Goal: Task Accomplishment & Management: Use online tool/utility

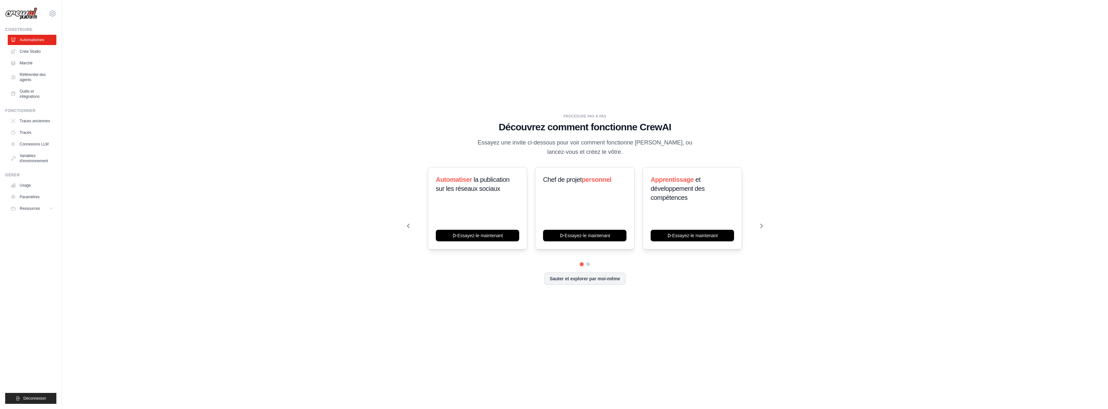
click at [879, 163] on div "PROCÉDURE PAS À PAS Découvrez comment fonctionne CrewAI Essayez une invite ci-d…" at bounding box center [585, 204] width 1026 height 397
click at [761, 226] on icon at bounding box center [762, 226] width 6 height 6
click at [574, 276] on font "Sauter et explorer par moi-même" at bounding box center [585, 278] width 71 height 5
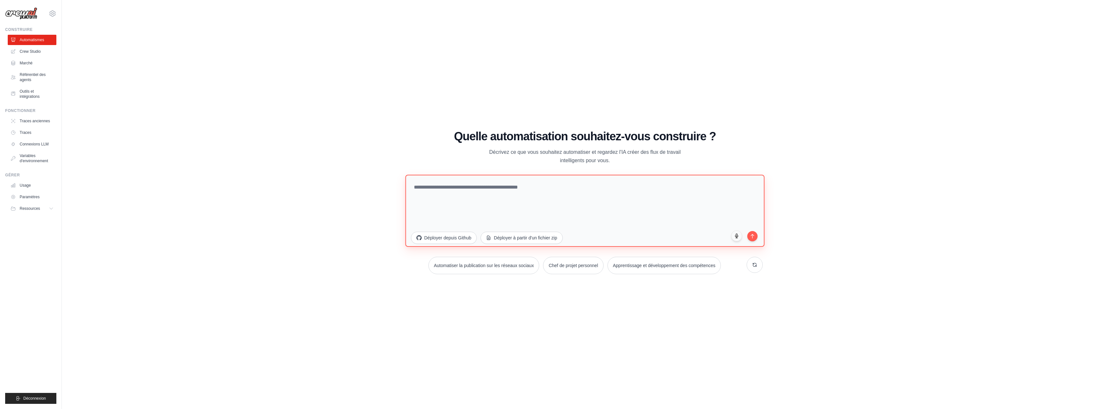
click at [464, 188] on textarea at bounding box center [584, 211] width 359 height 72
type textarea "**********"
click at [751, 232] on button "submit" at bounding box center [752, 235] width 11 height 11
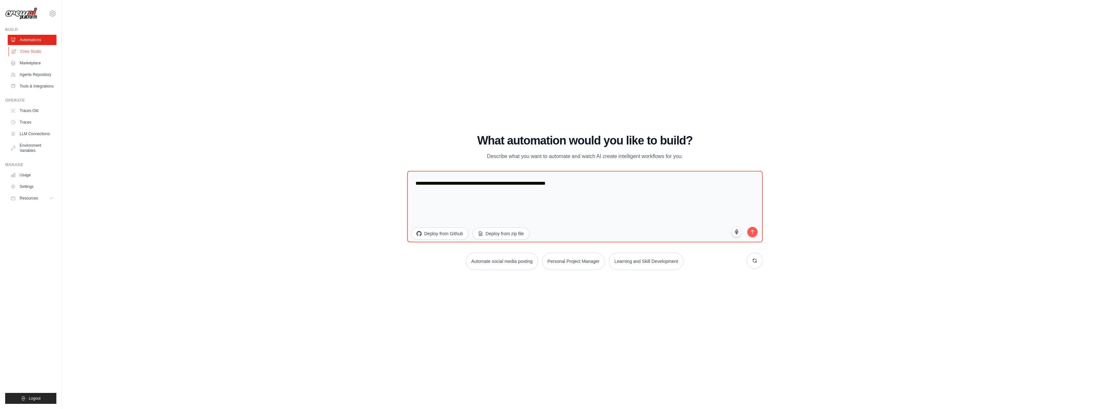
click at [26, 51] on link "Crew Studio" at bounding box center [32, 51] width 49 height 10
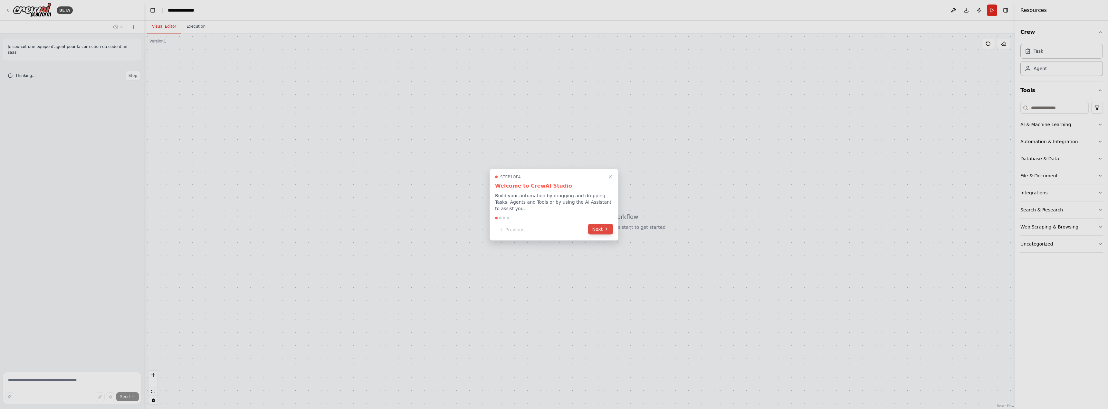
click at [598, 224] on button "Next" at bounding box center [600, 229] width 25 height 11
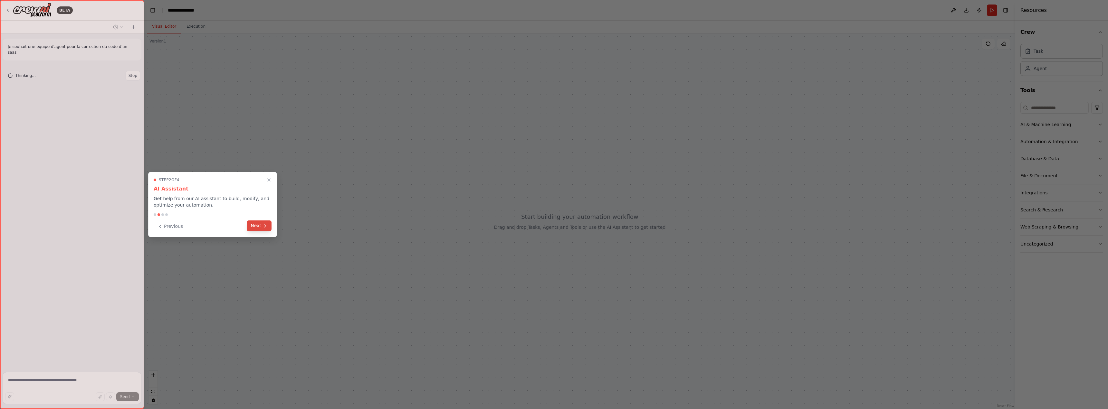
click at [253, 225] on button "Next" at bounding box center [259, 226] width 25 height 11
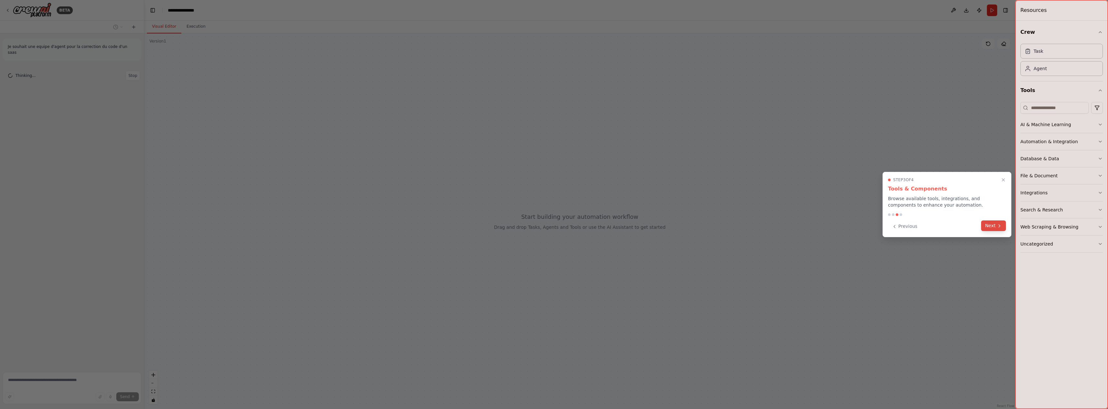
click at [995, 224] on button "Next" at bounding box center [993, 226] width 25 height 11
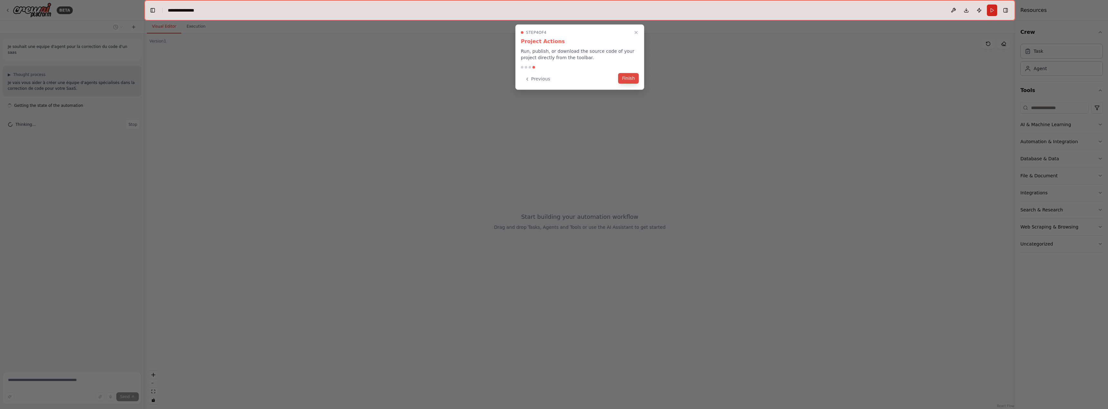
click at [626, 77] on button "Finish" at bounding box center [628, 78] width 21 height 11
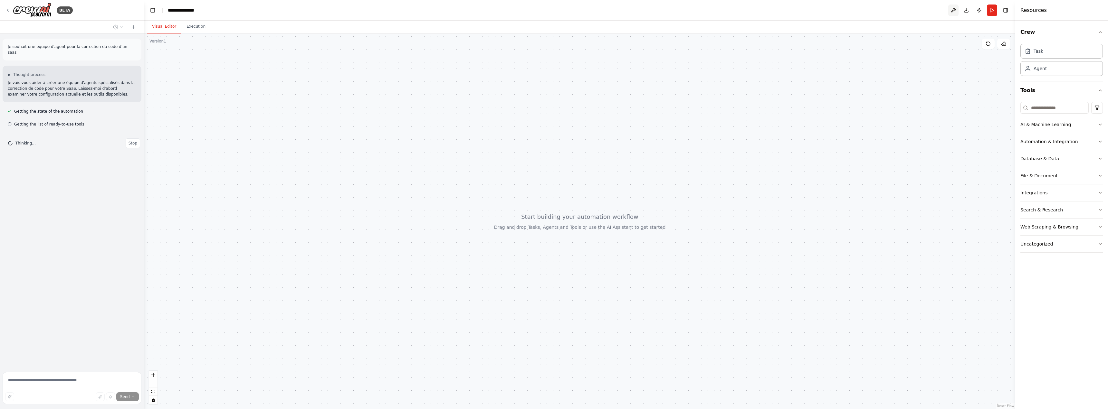
click at [954, 10] on button at bounding box center [953, 11] width 10 height 12
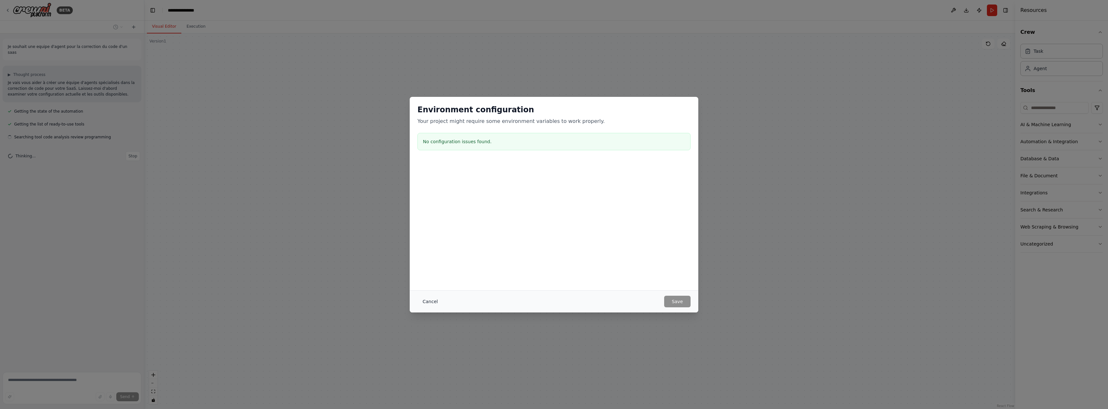
click at [430, 302] on button "Cancel" at bounding box center [429, 302] width 25 height 12
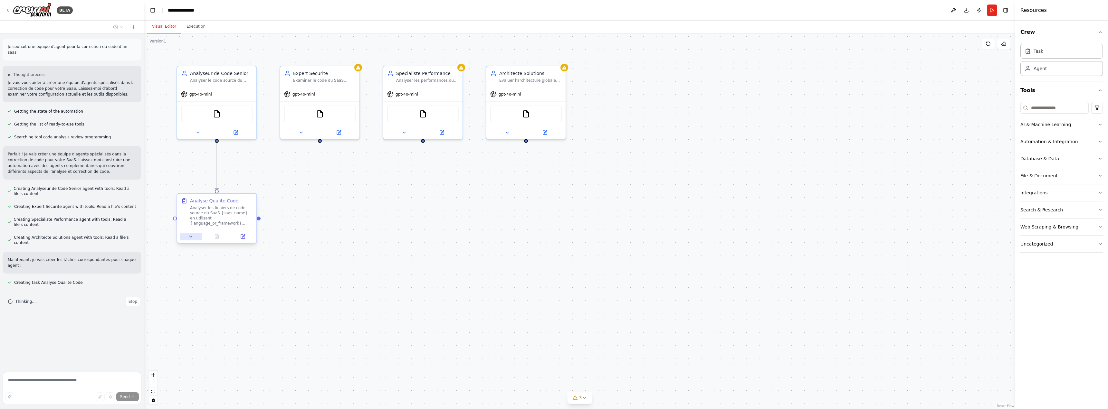
click at [195, 239] on button at bounding box center [191, 237] width 22 height 8
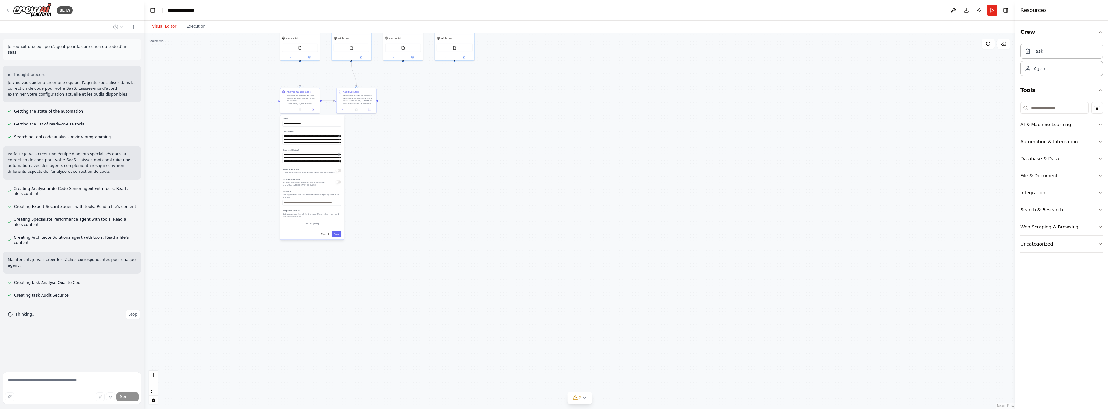
drag, startPoint x: 394, startPoint y: 298, endPoint x: 430, endPoint y: 243, distance: 66.3
click at [430, 243] on div ".deletable-edge-delete-btn { width: 20px; height: 20px; border: 0px solid #ffff…" at bounding box center [579, 221] width 871 height 376
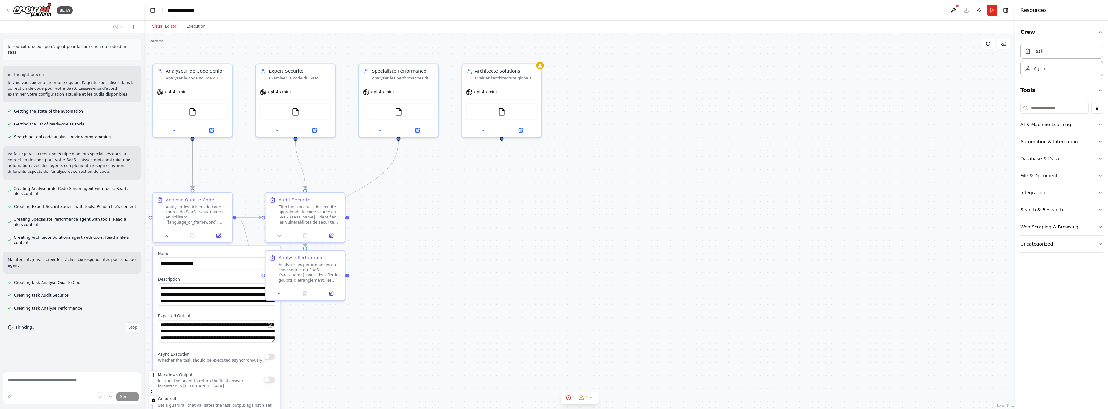
drag, startPoint x: 435, startPoint y: 224, endPoint x: 386, endPoint y: 352, distance: 137.4
click at [386, 352] on div ".deletable-edge-delete-btn { width: 20px; height: 20px; border: 0px solid #ffff…" at bounding box center [579, 221] width 871 height 376
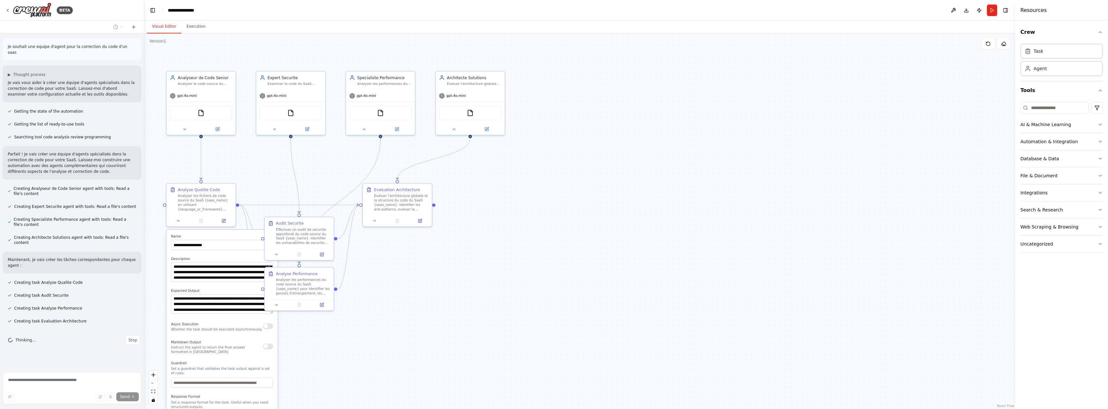
drag, startPoint x: 408, startPoint y: 326, endPoint x: 383, endPoint y: 317, distance: 26.6
click at [384, 322] on div ".deletable-edge-delete-btn { width: 20px; height: 20px; border: 0px solid #ffff…" at bounding box center [579, 221] width 871 height 376
click at [193, 98] on div "gpt-4o-mini" at bounding box center [183, 94] width 27 height 5
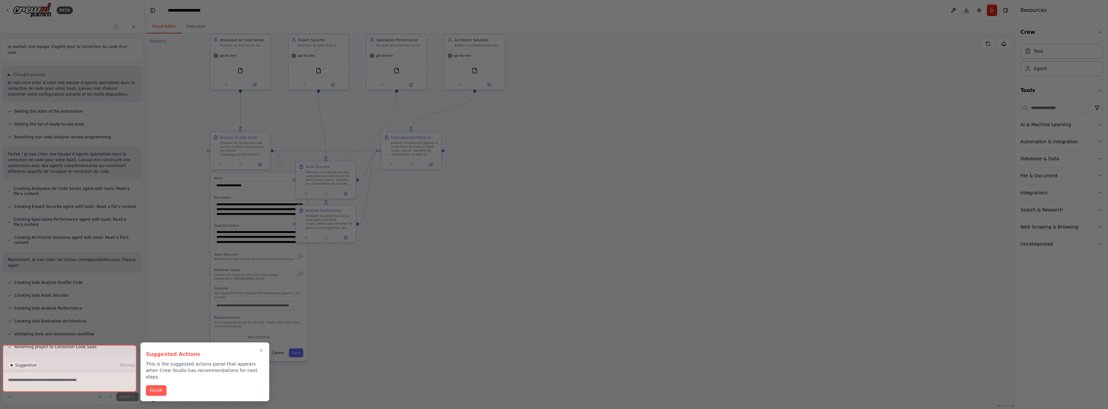
drag, startPoint x: 480, startPoint y: 321, endPoint x: 479, endPoint y: 269, distance: 52.2
click at [479, 269] on div "BETA Je souhait une equipe d'agent pour la correction du code d'un saas ▶ Thoug…" at bounding box center [554, 204] width 1108 height 409
click at [153, 385] on button "Finish" at bounding box center [156, 390] width 21 height 11
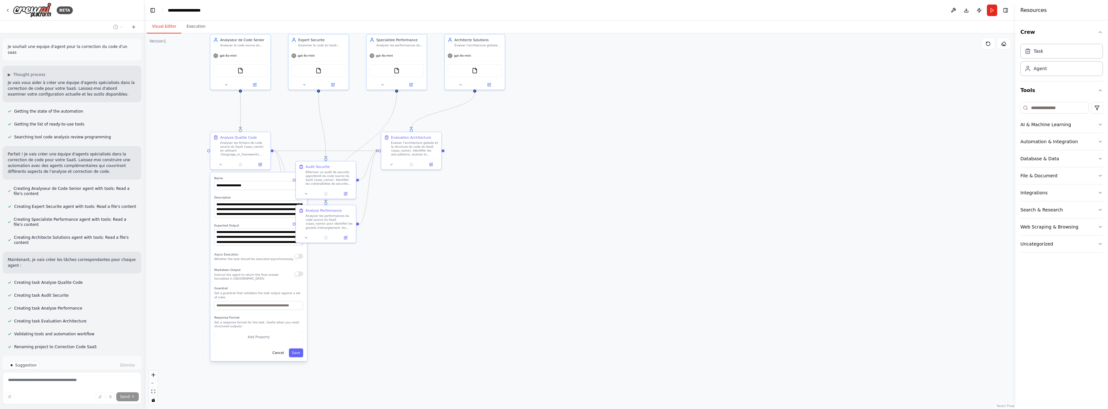
click at [55, 362] on div "Suggestion Dismiss I have some suggestions to help you move forward with your a…" at bounding box center [72, 379] width 129 height 37
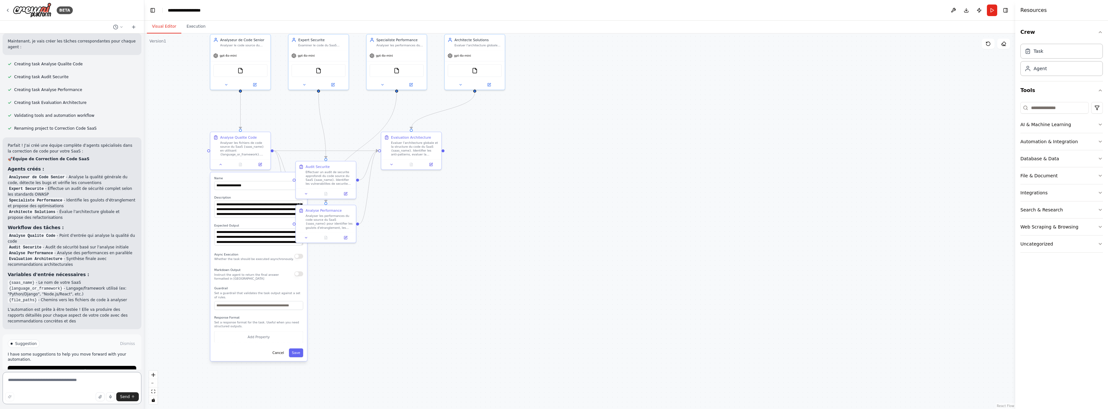
scroll to position [225, 0]
click at [100, 398] on icon "button" at bounding box center [100, 397] width 4 height 4
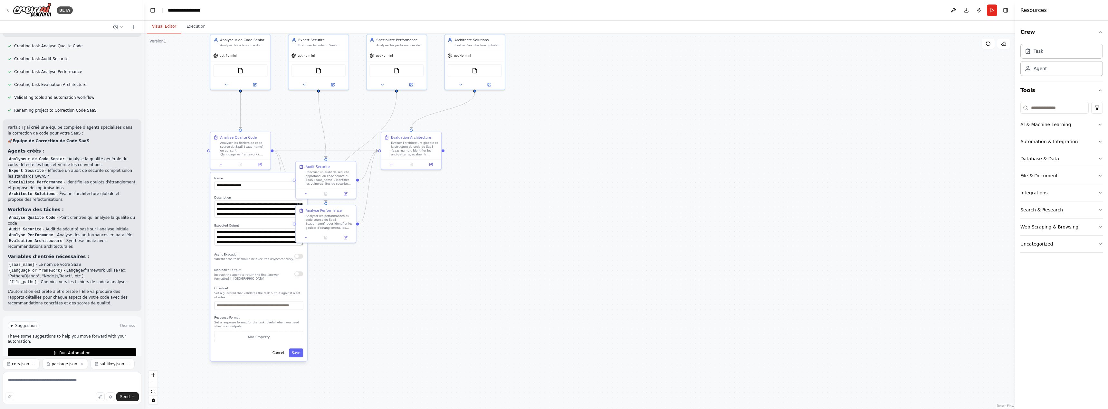
scroll to position [238, 0]
click at [127, 363] on icon "button" at bounding box center [129, 364] width 4 height 4
click at [80, 365] on icon "button" at bounding box center [82, 364] width 4 height 4
click at [32, 365] on icon "button" at bounding box center [34, 364] width 4 height 4
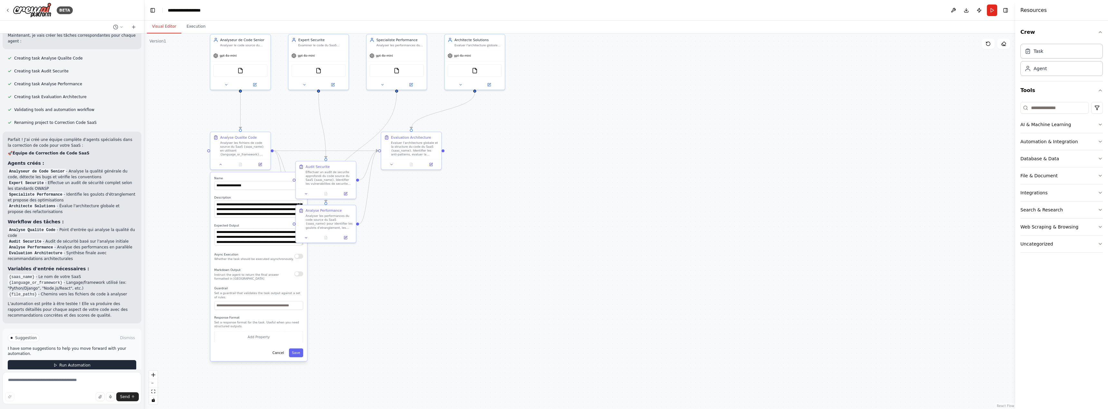
click at [91, 360] on button "Run Automation" at bounding box center [72, 365] width 129 height 10
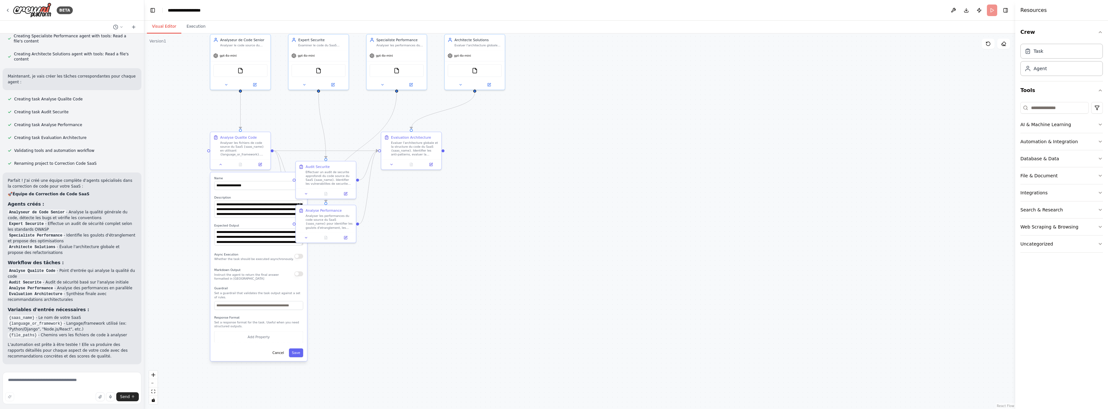
scroll to position [172, 0]
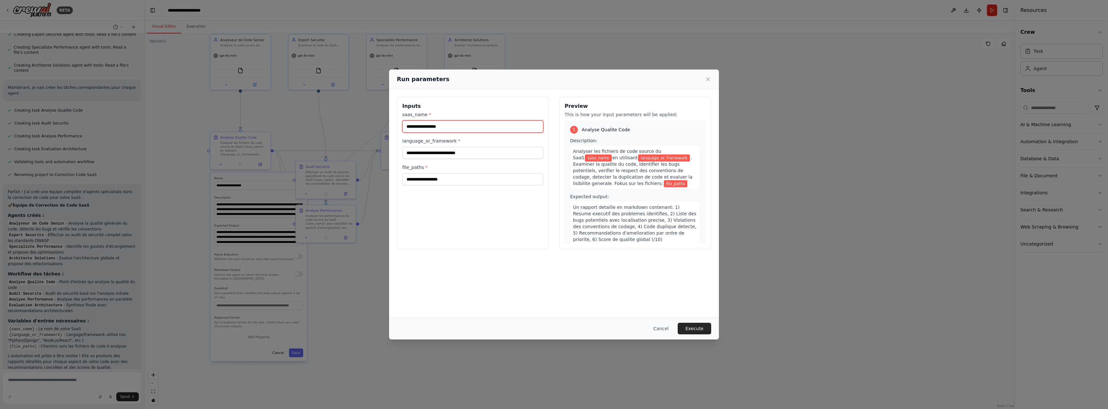
click at [429, 129] on input "saas_name *" at bounding box center [472, 126] width 141 height 12
click at [429, 154] on input "language_or_framework *" at bounding box center [472, 153] width 141 height 12
click at [434, 179] on input "file_paths *" at bounding box center [472, 179] width 141 height 12
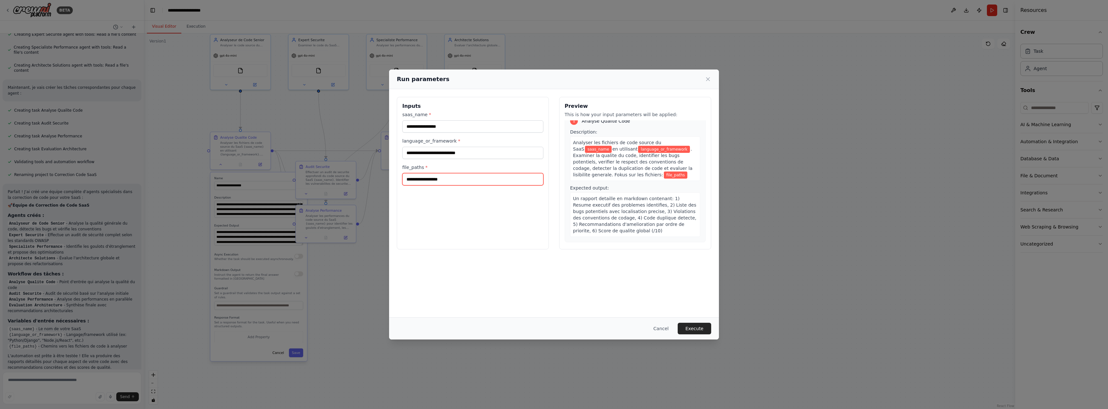
scroll to position [0, 0]
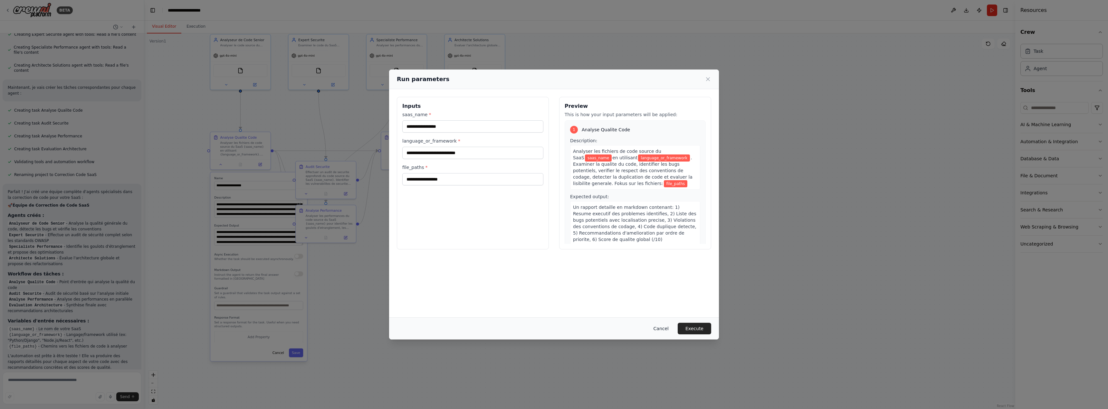
click at [664, 330] on button "Cancel" at bounding box center [660, 329] width 25 height 12
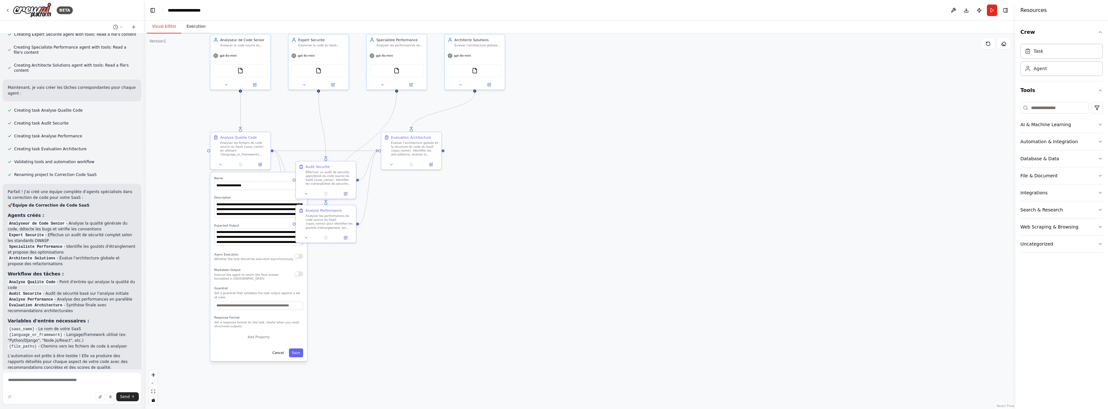
click at [194, 27] on button "Execution" at bounding box center [195, 27] width 29 height 14
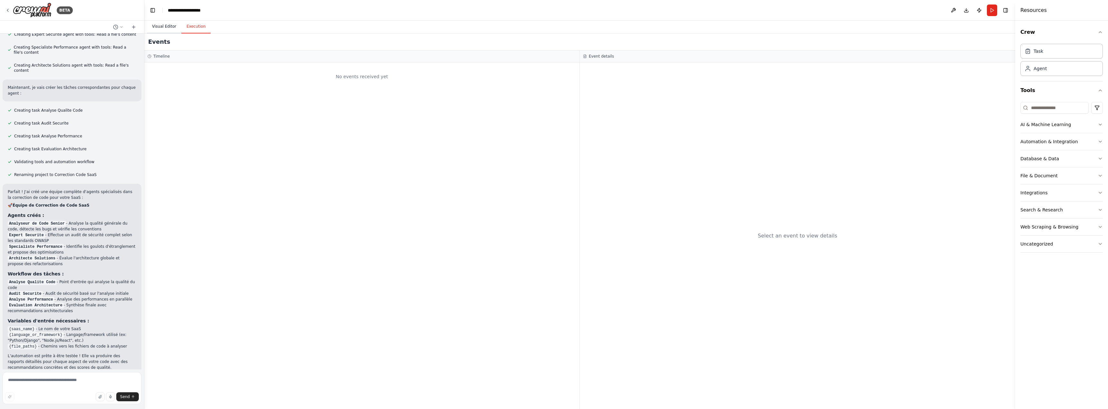
click at [165, 25] on button "Visual Editor" at bounding box center [164, 27] width 34 height 14
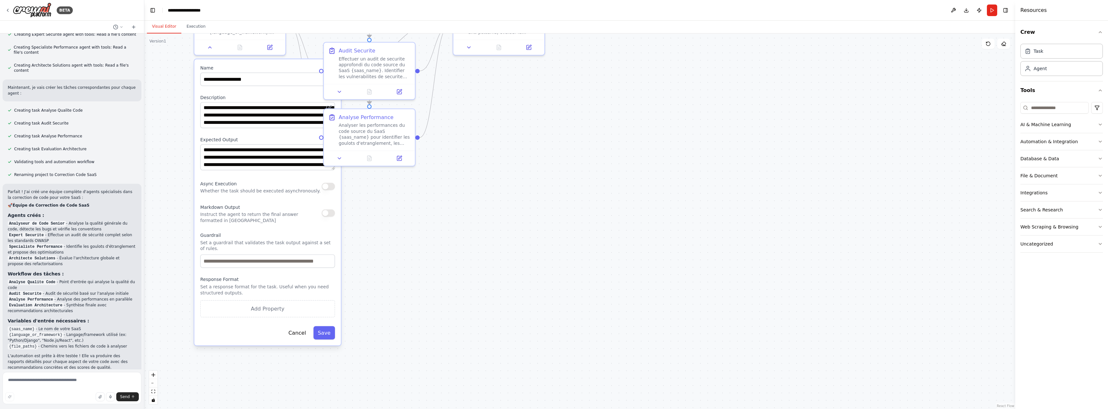
drag, startPoint x: 187, startPoint y: 282, endPoint x: 184, endPoint y: 188, distance: 94.1
click at [184, 187] on div ".deletable-edge-delete-btn { width: 20px; height: 20px; border: 0px solid #ffff…" at bounding box center [579, 221] width 871 height 376
click at [10, 10] on div "BETA" at bounding box center [39, 10] width 68 height 15
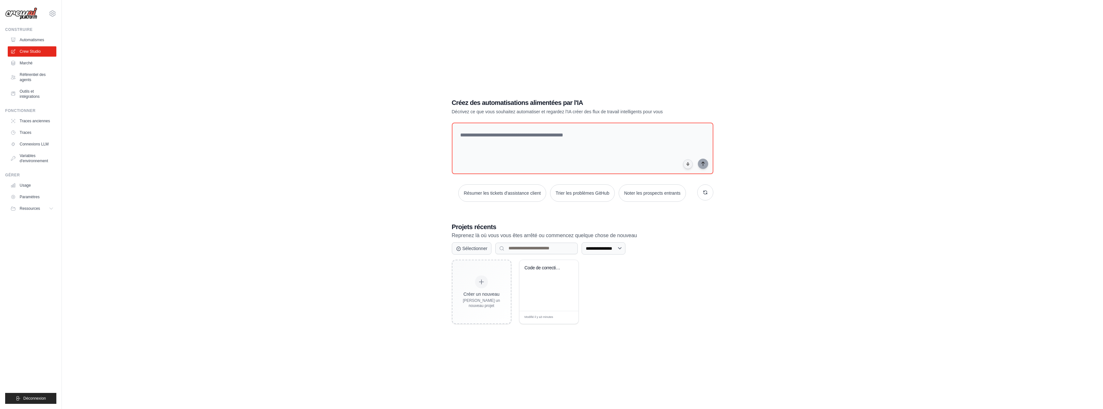
click at [919, 103] on div "**********" at bounding box center [582, 210] width 1021 height 409
click at [479, 137] on textarea at bounding box center [582, 148] width 264 height 52
click at [24, 143] on font "Connexions LLM" at bounding box center [34, 144] width 29 height 5
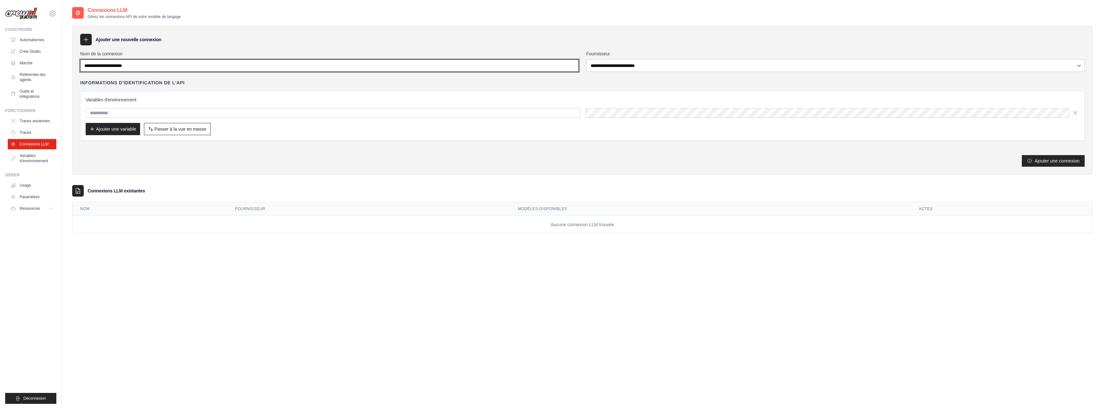
click at [150, 65] on input "Nom de la connexion" at bounding box center [329, 66] width 499 height 12
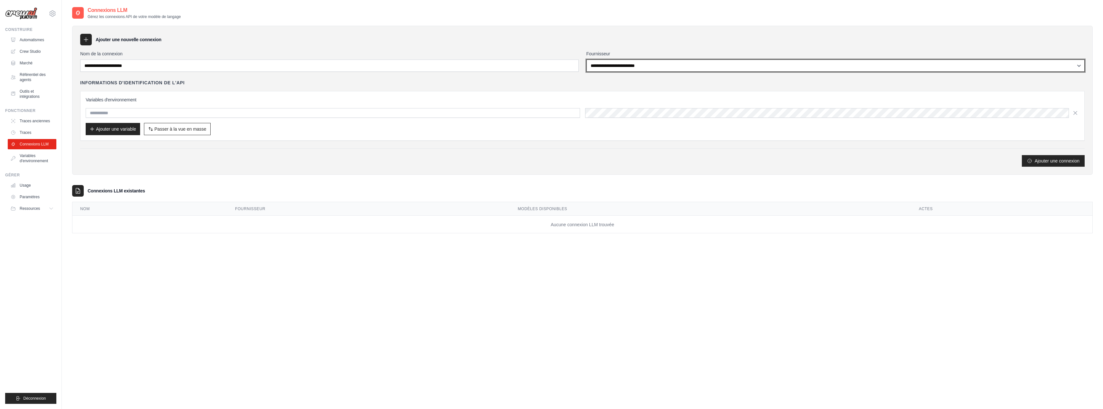
click at [631, 66] on select "**********" at bounding box center [836, 66] width 499 height 12
click at [531, 84] on div "Informations d'identification de l'API" at bounding box center [582, 83] width 1005 height 6
click at [22, 157] on font "Variables d'environnement" at bounding box center [34, 159] width 28 height 10
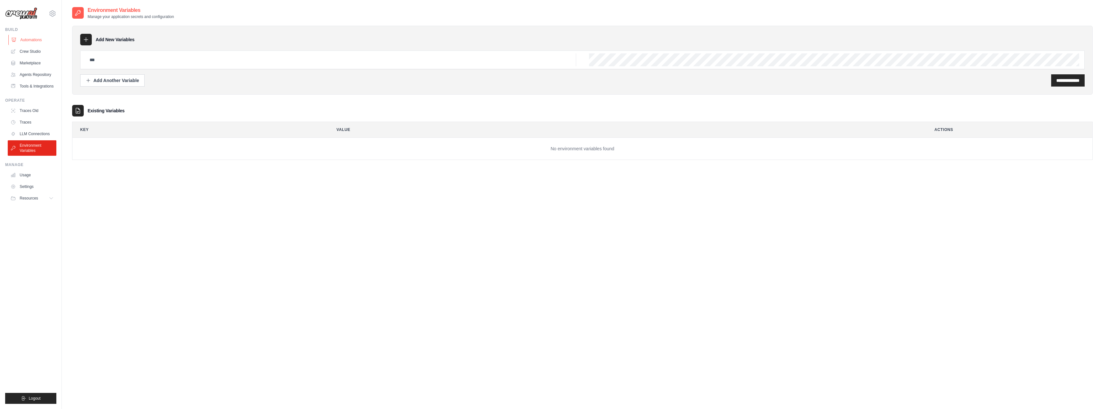
click at [31, 39] on link "Automations" at bounding box center [32, 40] width 49 height 10
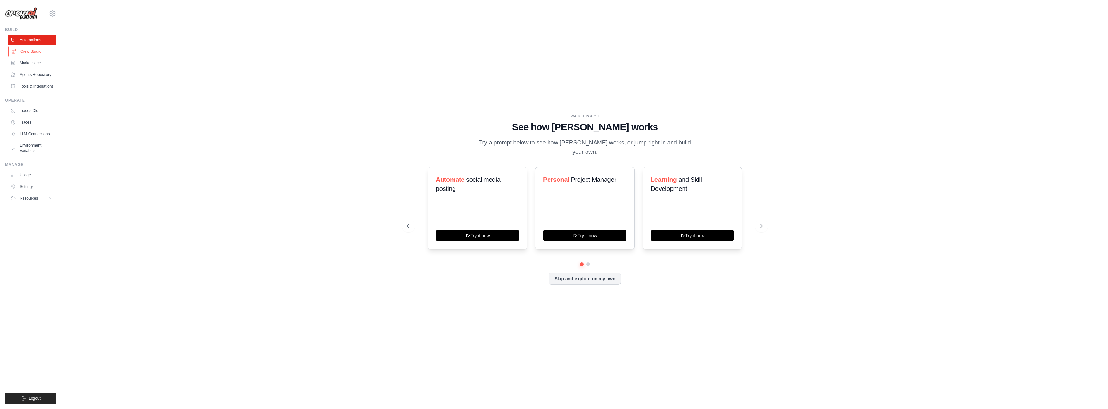
click at [30, 51] on link "Crew Studio" at bounding box center [32, 51] width 49 height 10
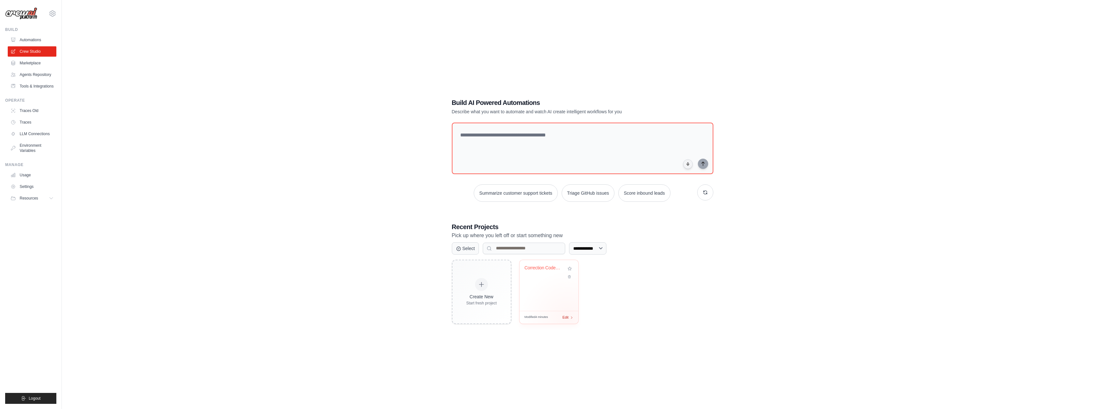
click at [568, 319] on span "Edit" at bounding box center [566, 317] width 6 height 5
click at [569, 276] on icon at bounding box center [569, 275] width 4 height 4
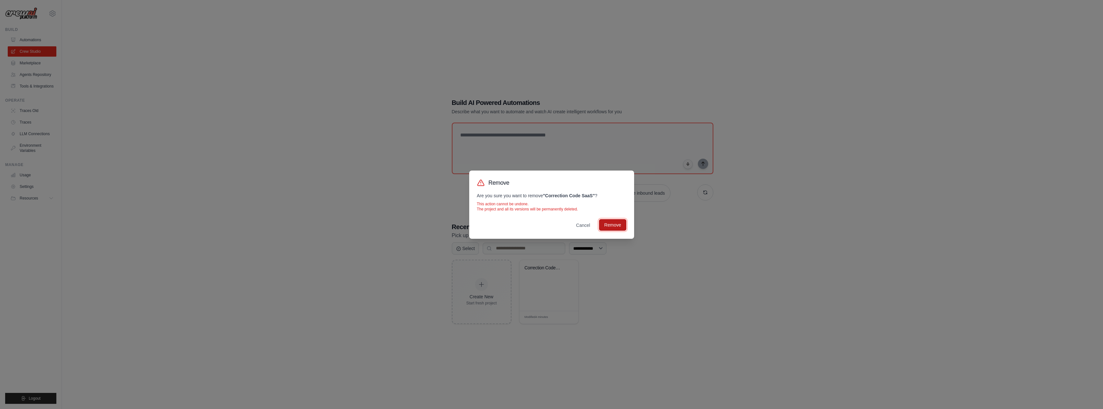
click at [608, 226] on button "Remove" at bounding box center [612, 225] width 27 height 12
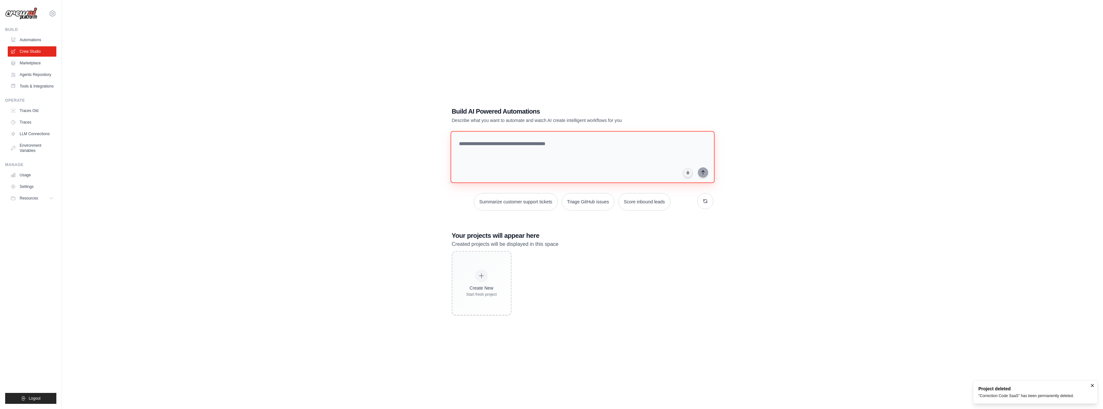
click at [488, 151] on textarea at bounding box center [582, 157] width 264 height 52
paste textarea "**********"
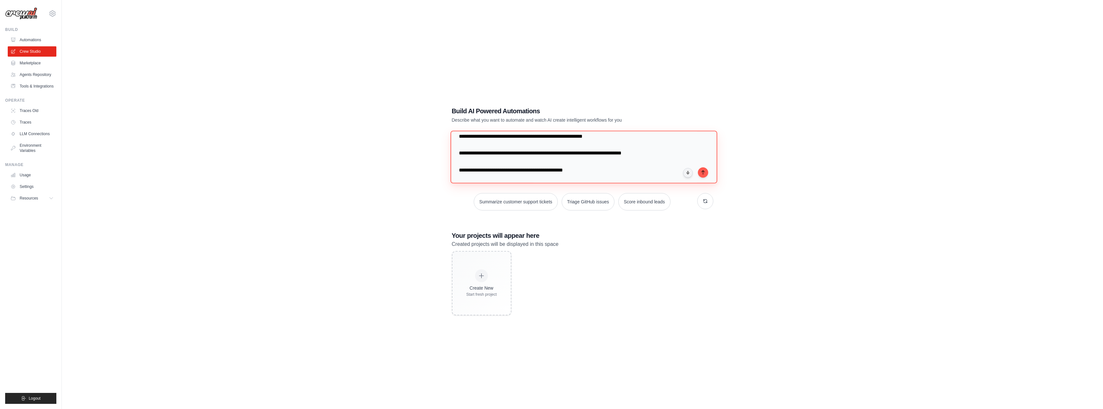
scroll to position [548, 0]
drag, startPoint x: 603, startPoint y: 161, endPoint x: 435, endPoint y: 166, distance: 167.9
click at [435, 166] on div "Build AI Powered Automations Describe what you want to automate and watch AI cr…" at bounding box center [582, 210] width 1021 height 409
type textarea "**********"
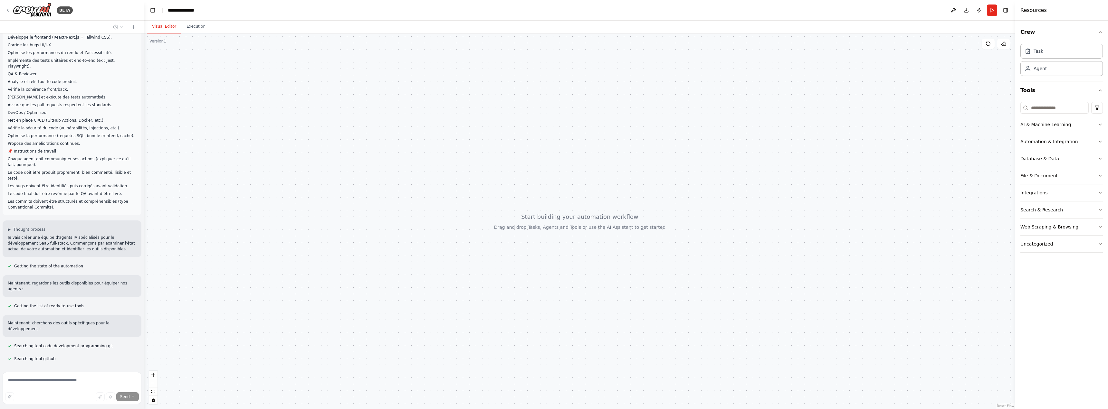
scroll to position [150, 0]
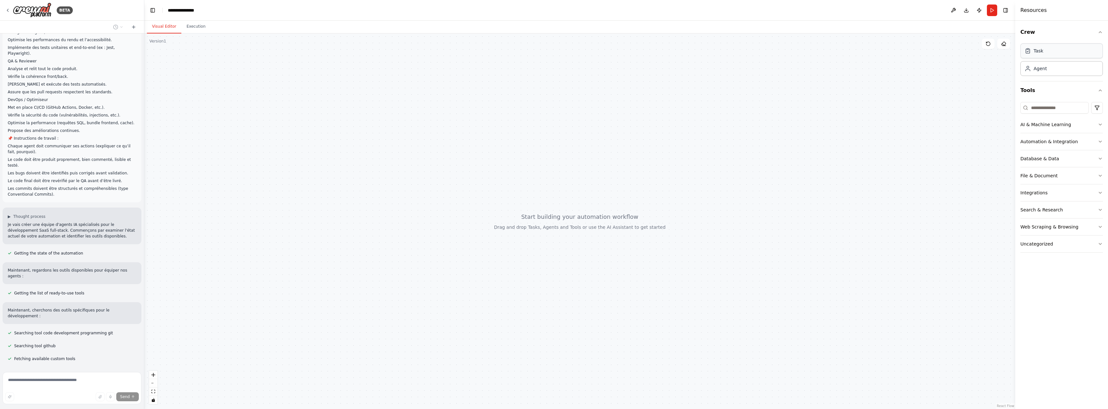
click at [1056, 51] on div "Task" at bounding box center [1061, 50] width 82 height 15
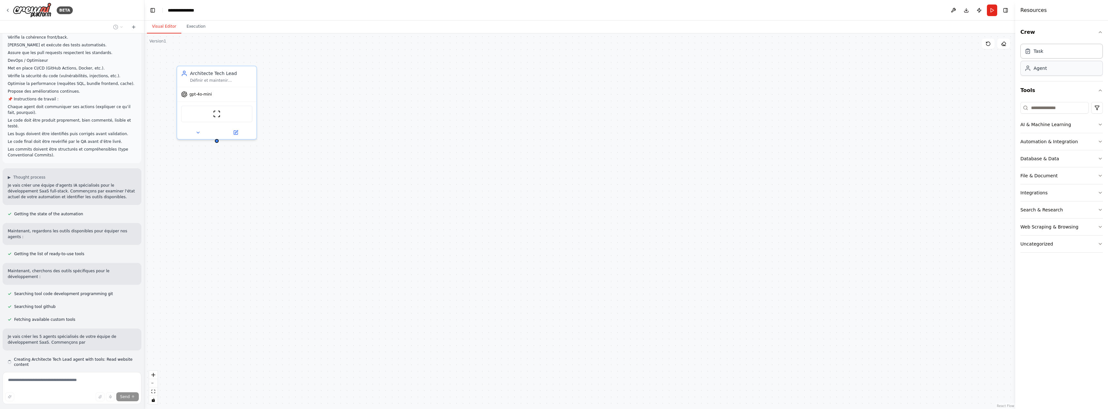
scroll to position [195, 0]
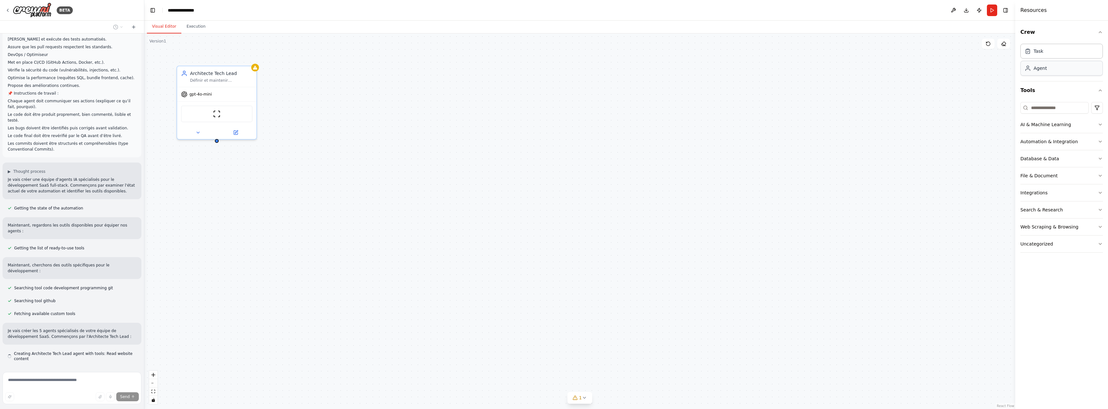
click at [1046, 71] on div "Agent" at bounding box center [1040, 68] width 13 height 6
click at [234, 131] on icon at bounding box center [236, 131] width 4 height 4
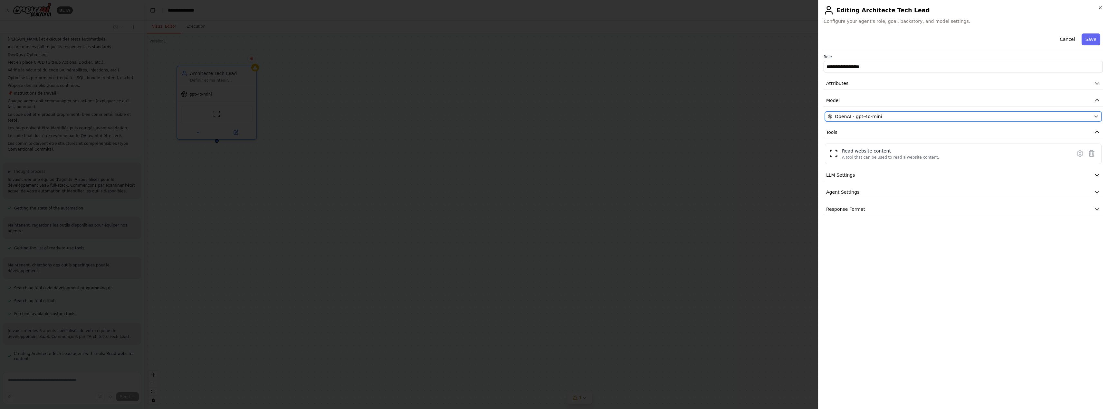
click at [875, 116] on span "OpenAI - gpt-4o-mini" at bounding box center [858, 116] width 47 height 6
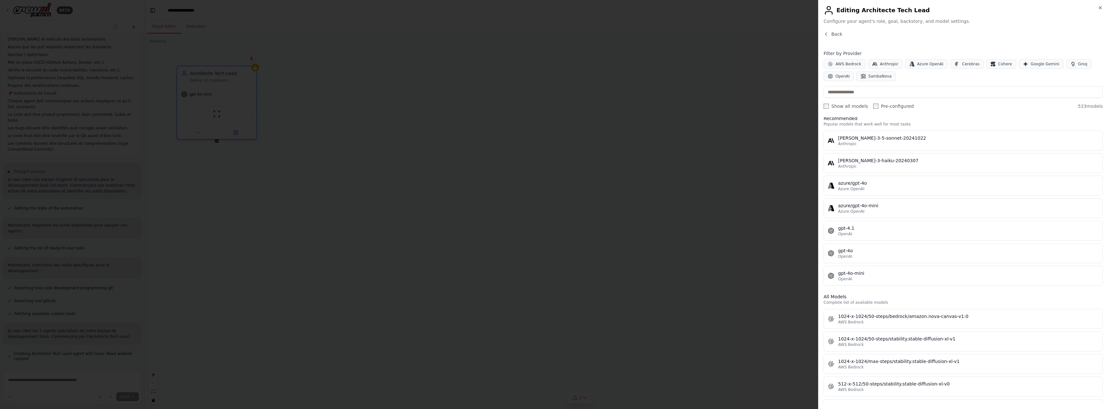
scroll to position [0, 0]
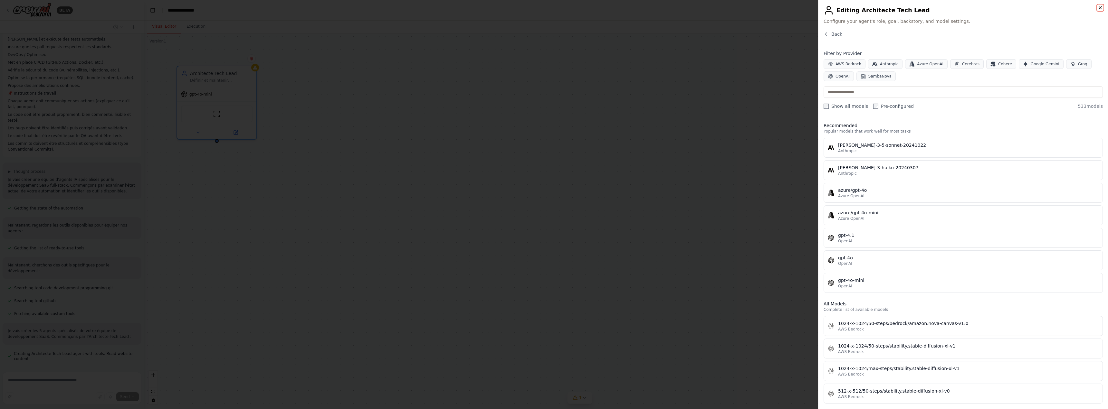
click at [1101, 7] on icon "button" at bounding box center [1100, 7] width 5 height 5
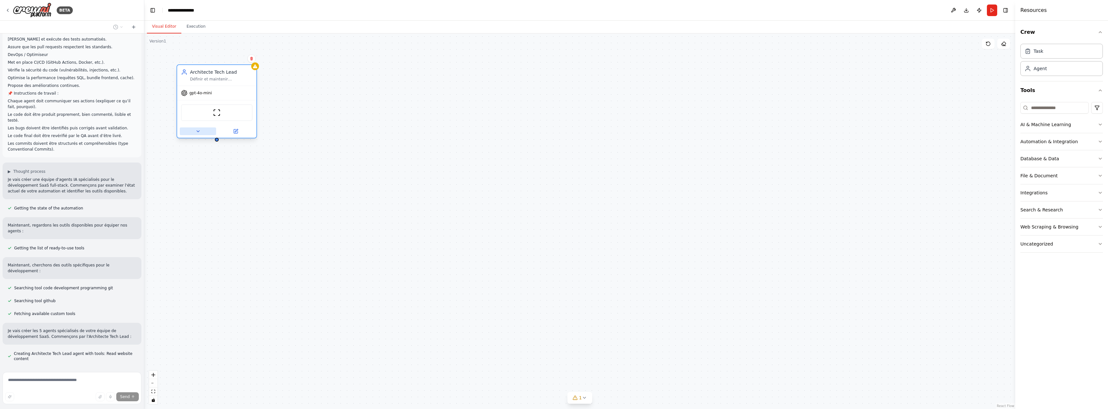
click at [196, 133] on icon at bounding box center [198, 131] width 5 height 5
click at [196, 129] on icon at bounding box center [198, 131] width 5 height 5
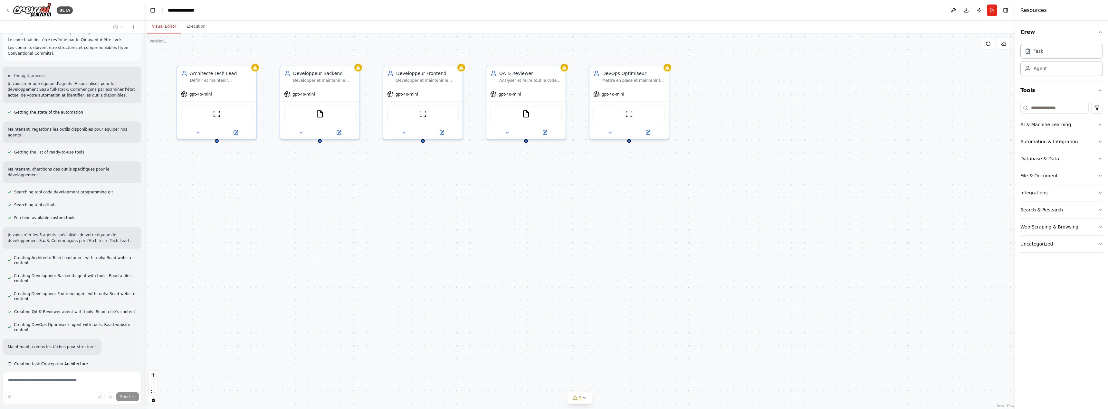
scroll to position [297, 0]
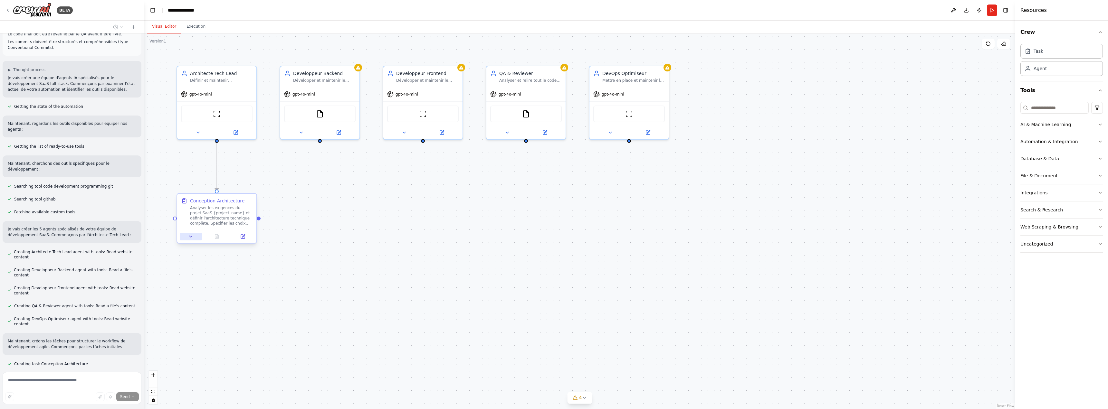
click at [188, 238] on icon at bounding box center [190, 236] width 5 height 5
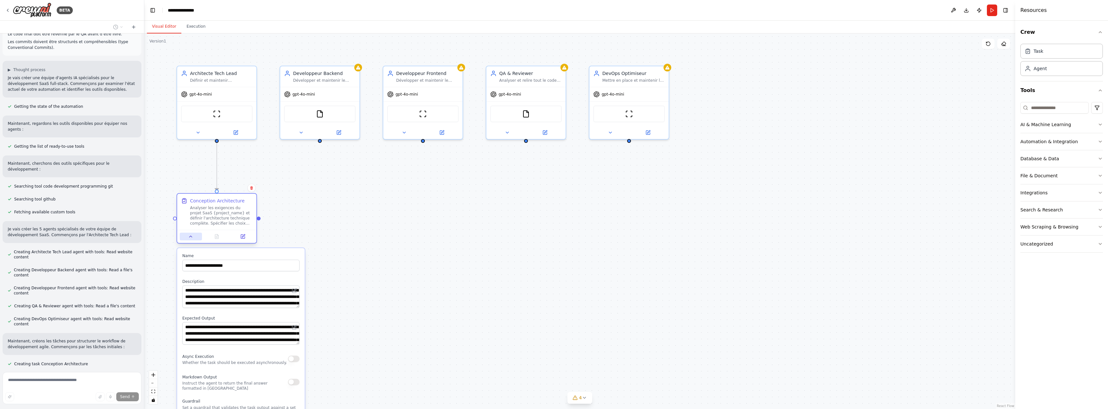
click at [189, 237] on icon at bounding box center [190, 236] width 5 height 5
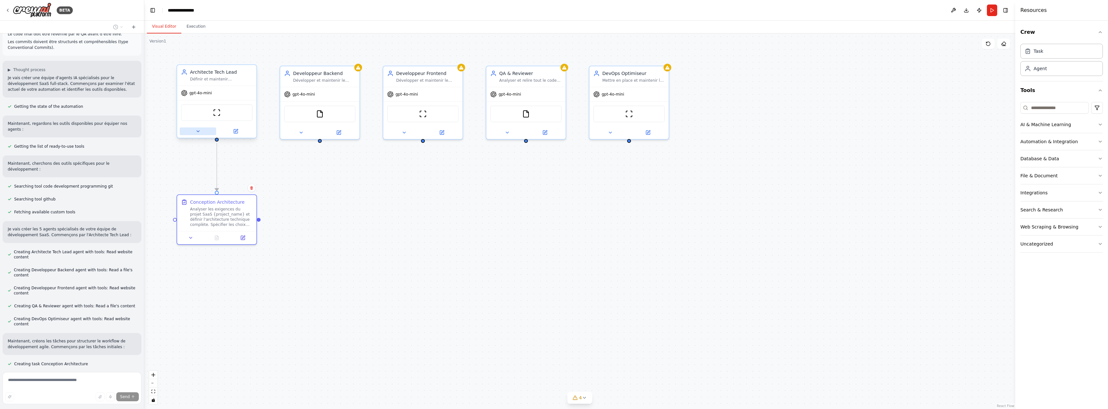
click at [203, 130] on button at bounding box center [198, 132] width 36 height 8
click at [239, 179] on button "Attributes" at bounding box center [240, 176] width 117 height 12
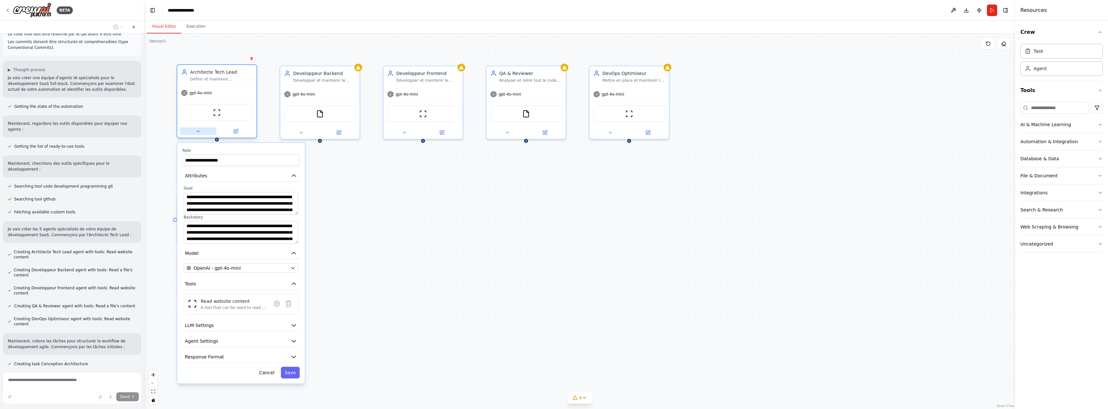
click at [197, 134] on button at bounding box center [198, 132] width 36 height 8
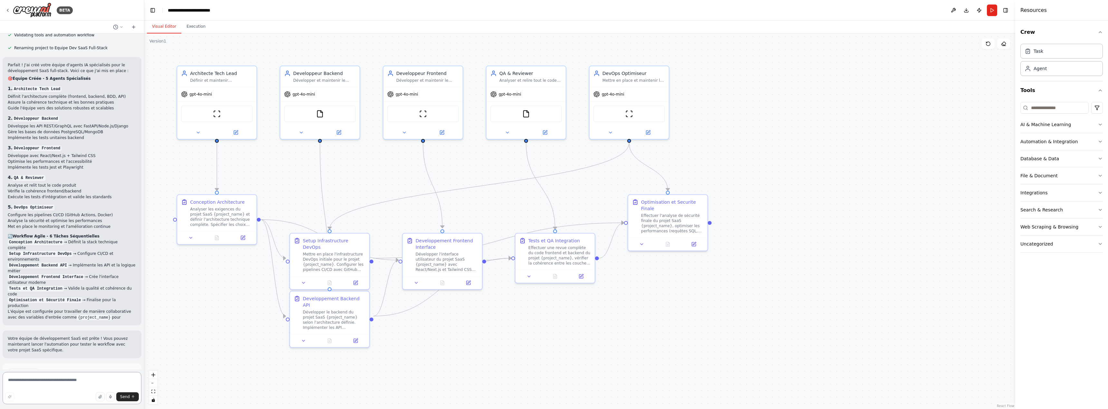
scroll to position [736, 0]
click at [69, 398] on span "Run Automation" at bounding box center [74, 400] width 31 height 5
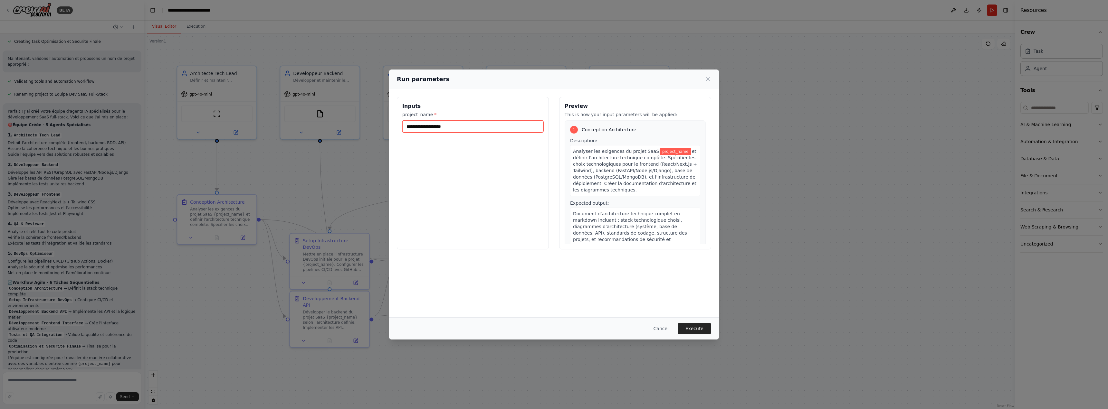
click at [439, 126] on input "project_name *" at bounding box center [472, 126] width 141 height 12
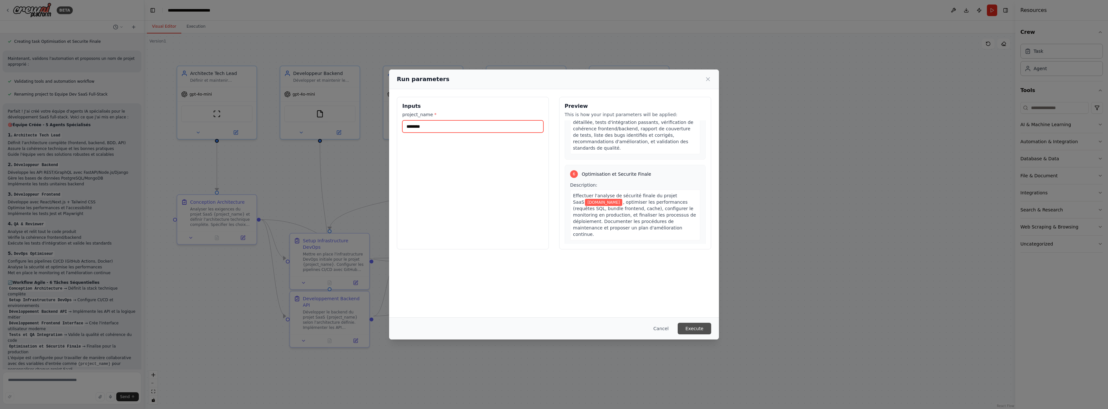
type input "********"
click at [694, 330] on button "Execute" at bounding box center [694, 329] width 33 height 12
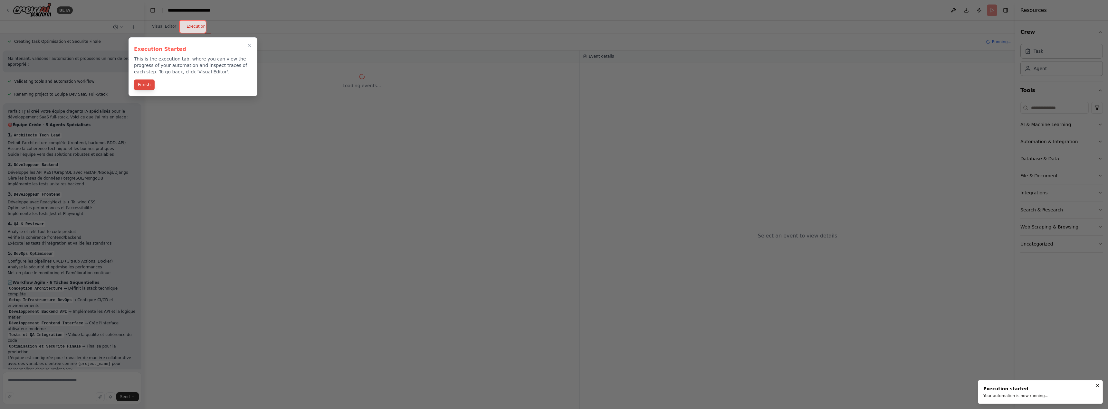
click at [140, 83] on button "Finish" at bounding box center [144, 85] width 21 height 11
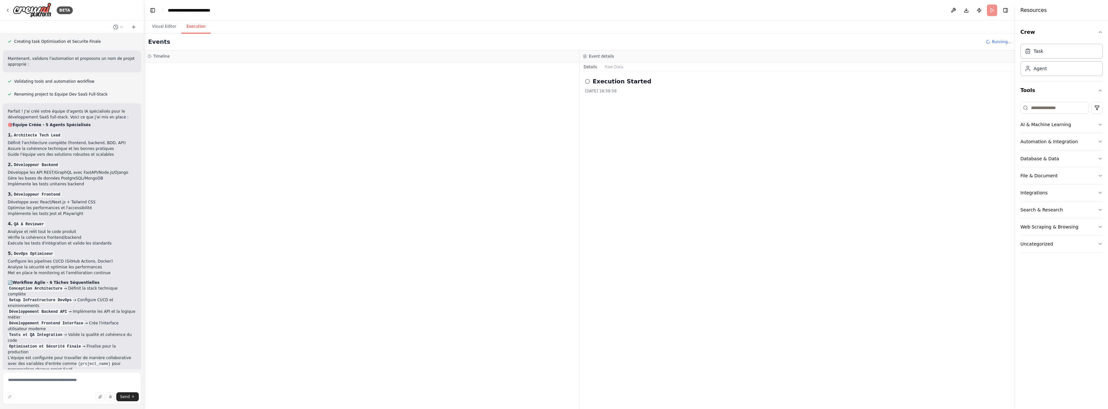
click at [598, 81] on h2 "Execution Started" at bounding box center [622, 81] width 59 height 9
click at [588, 82] on icon at bounding box center [587, 81] width 5 height 5
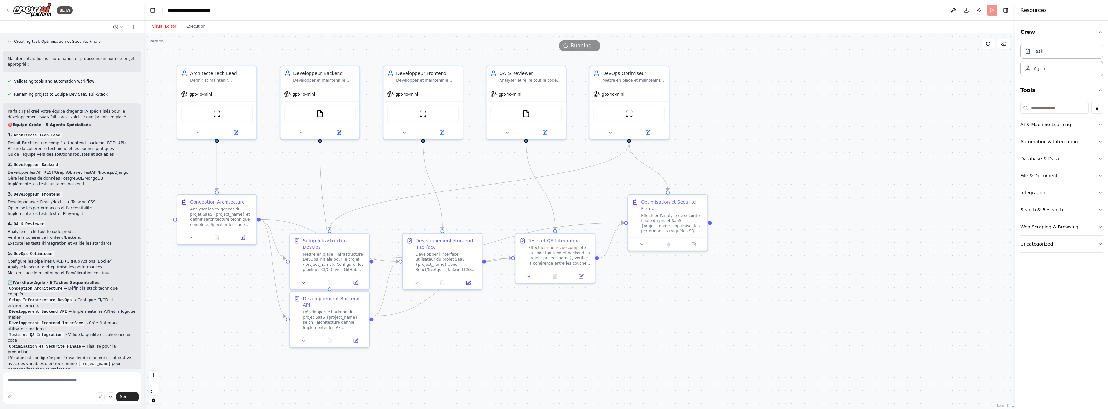
click at [166, 27] on button "Visual Editor" at bounding box center [164, 27] width 34 height 14
click at [71, 381] on textarea at bounding box center [72, 388] width 139 height 32
type textarea "**********"
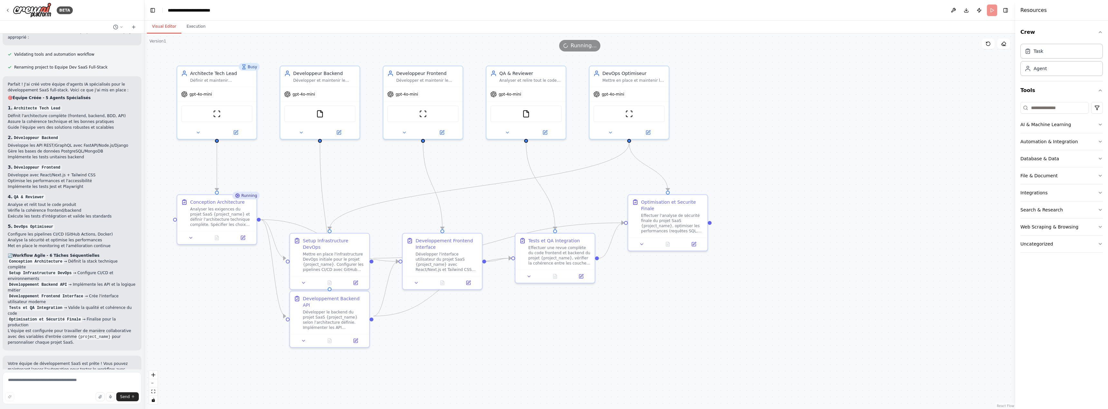
scroll to position [746, 0]
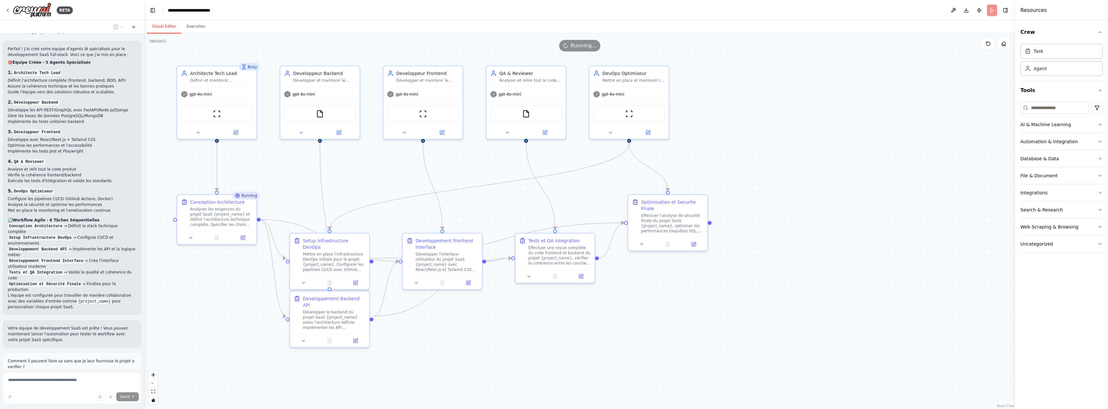
click at [991, 13] on header "**********" at bounding box center [579, 10] width 871 height 21
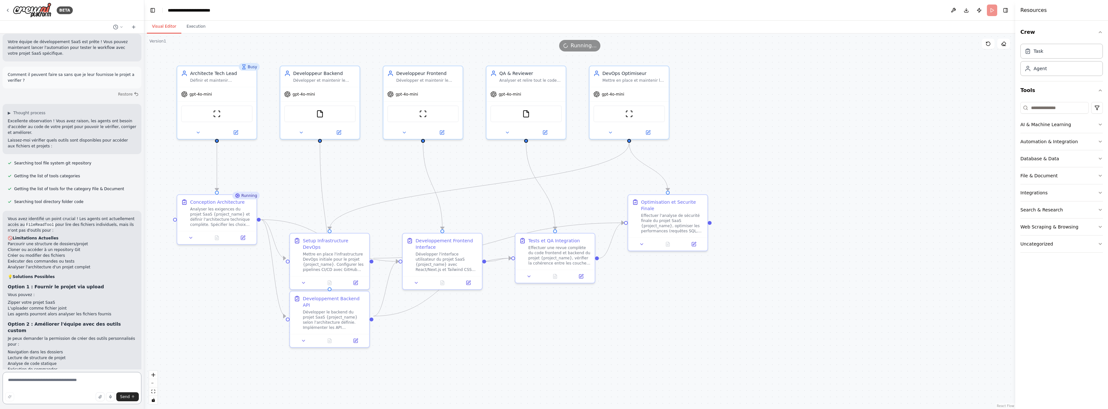
scroll to position [1039, 0]
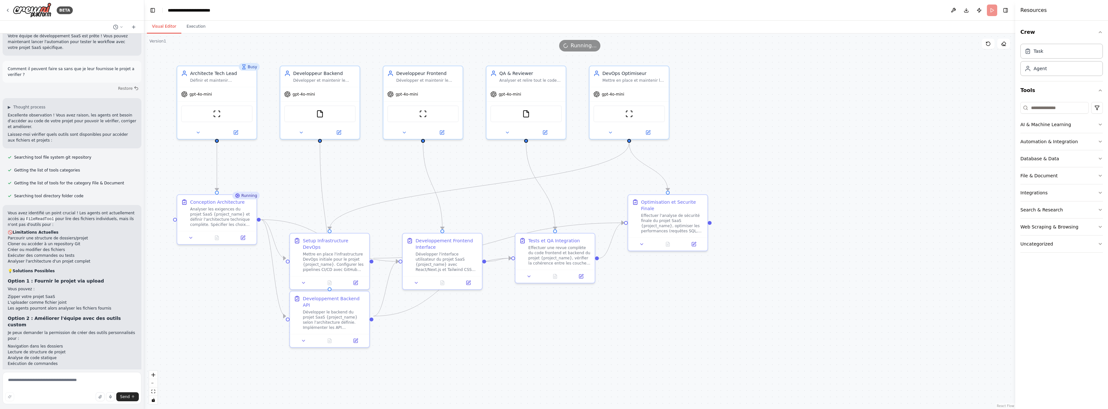
click at [995, 11] on header "**********" at bounding box center [579, 10] width 871 height 21
click at [990, 43] on icon at bounding box center [988, 43] width 5 height 5
click at [989, 44] on icon at bounding box center [988, 43] width 5 height 5
click at [978, 11] on button "Publish" at bounding box center [979, 11] width 10 height 12
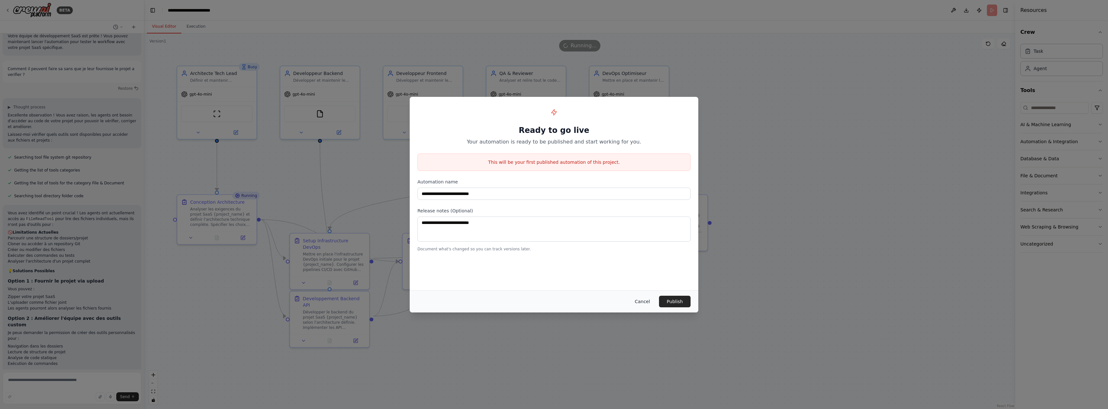
click at [643, 302] on button "Cancel" at bounding box center [642, 302] width 25 height 12
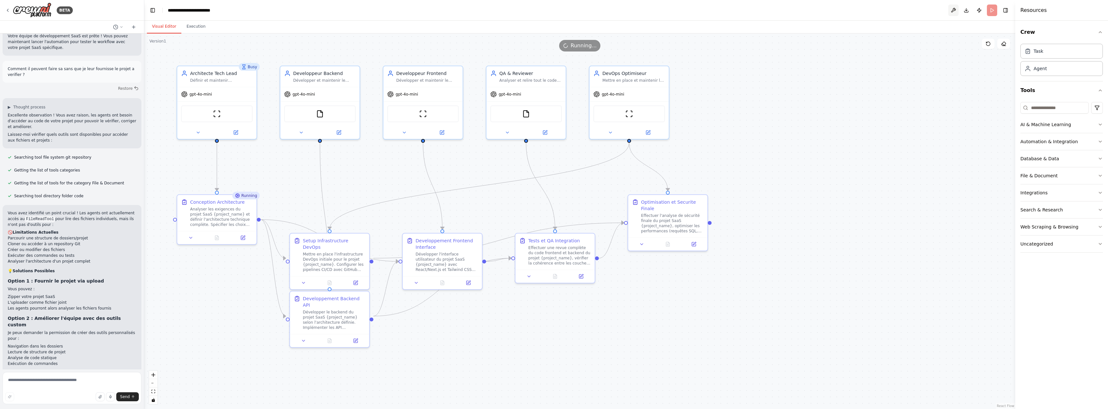
click at [955, 10] on button at bounding box center [953, 11] width 10 height 12
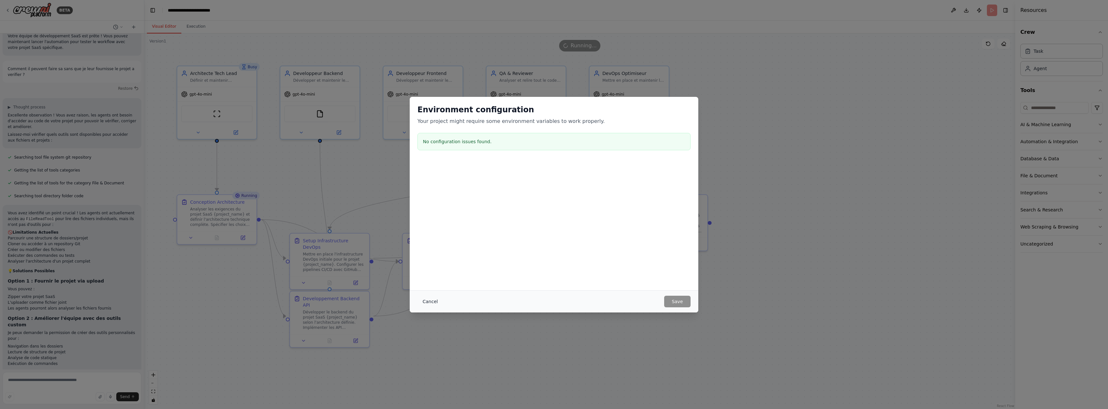
click at [423, 302] on button "Cancel" at bounding box center [429, 302] width 25 height 12
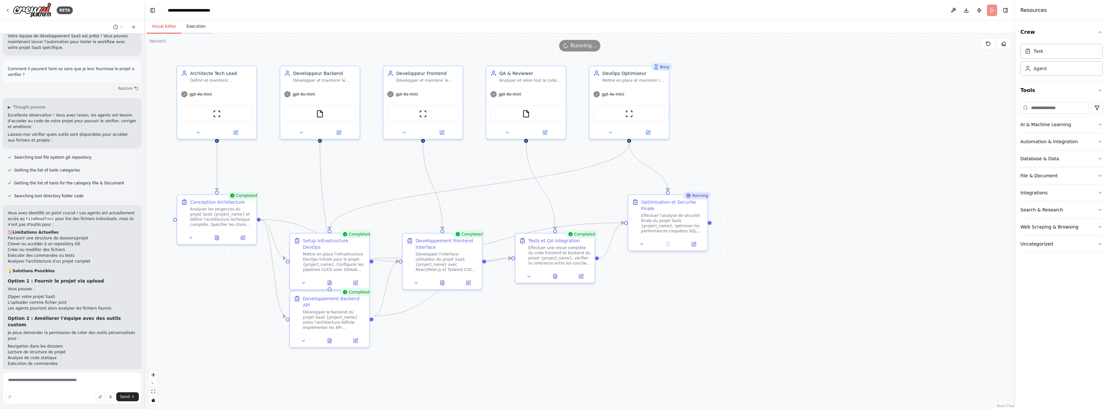
click at [189, 26] on button "Execution" at bounding box center [195, 27] width 29 height 14
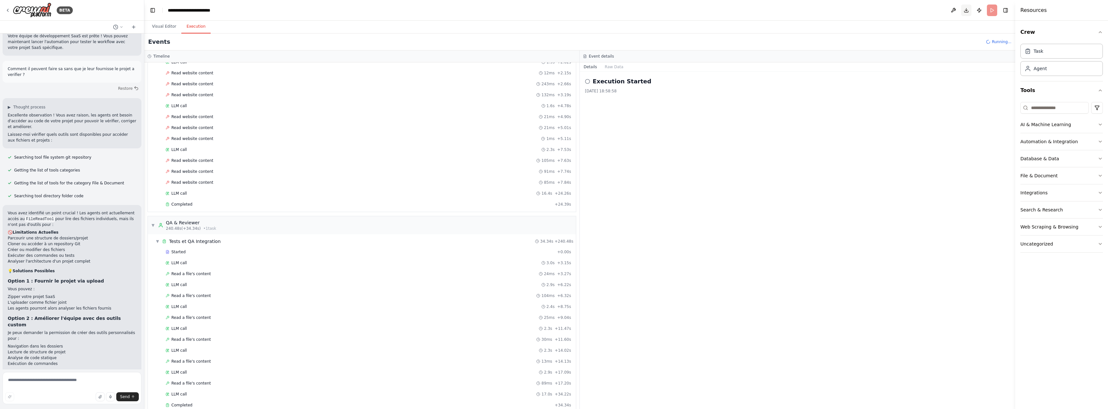
scroll to position [2406, 0]
click at [116, 28] on icon at bounding box center [115, 26] width 5 height 5
click at [26, 379] on div at bounding box center [72, 204] width 144 height 409
click at [44, 382] on textarea at bounding box center [72, 388] width 139 height 32
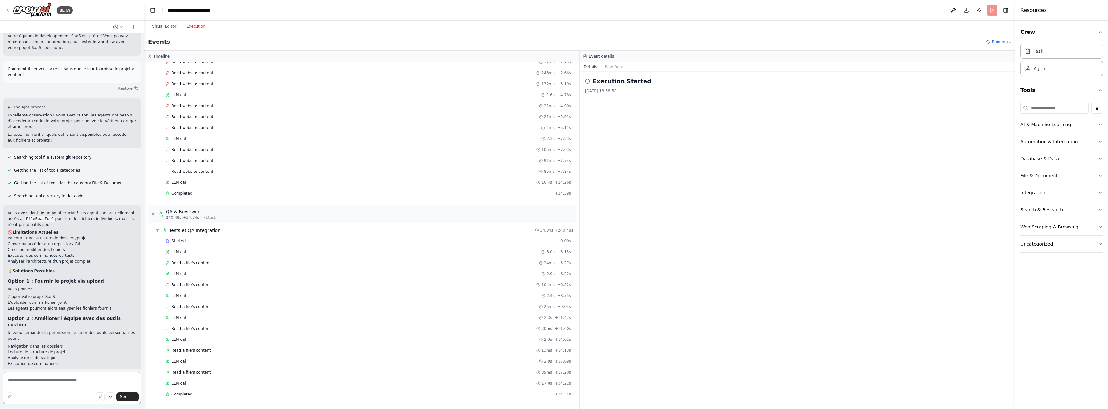
scroll to position [2494, 0]
type textarea "**********"
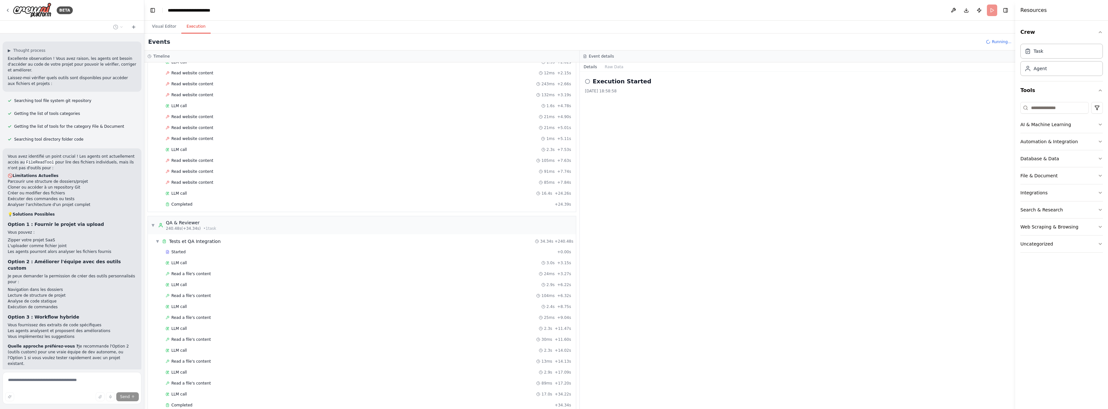
scroll to position [2538, 0]
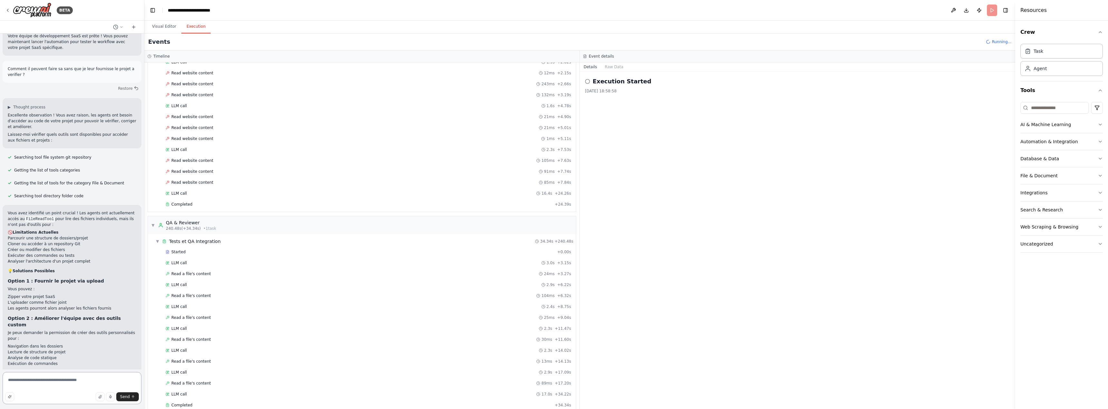
scroll to position [2582, 0]
click at [96, 386] on textarea "**********" at bounding box center [72, 388] width 139 height 32
click at [132, 399] on button "Send" at bounding box center [127, 397] width 23 height 9
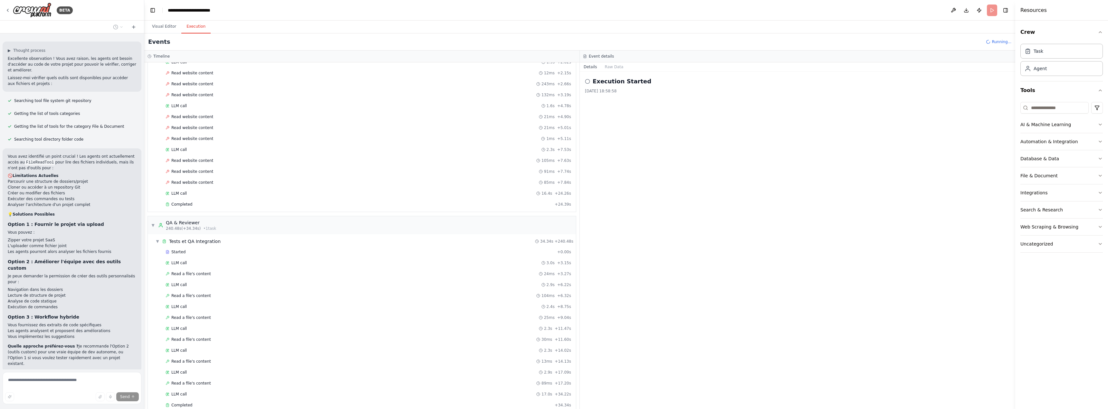
scroll to position [2625, 0]
click at [9, 9] on icon at bounding box center [7, 10] width 5 height 5
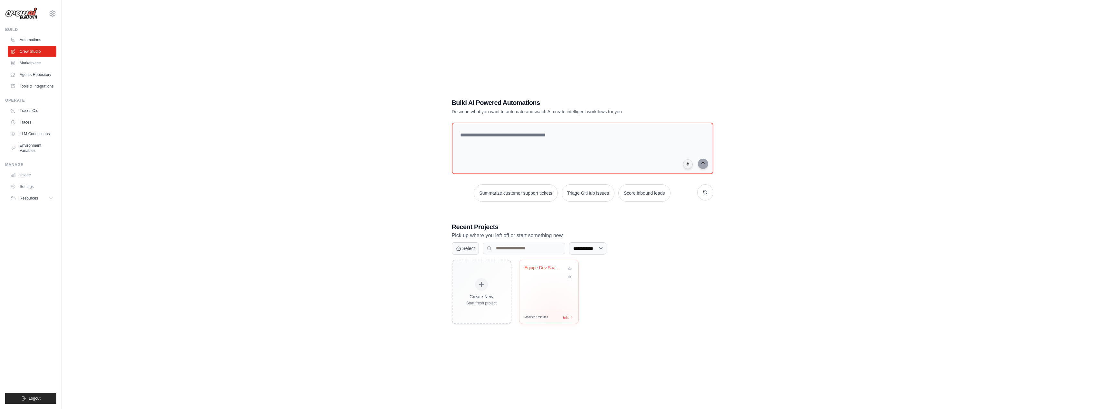
click at [554, 318] on div "Modified 7 minutes Edit" at bounding box center [549, 317] width 49 height 5
click at [570, 277] on icon at bounding box center [569, 275] width 4 height 4
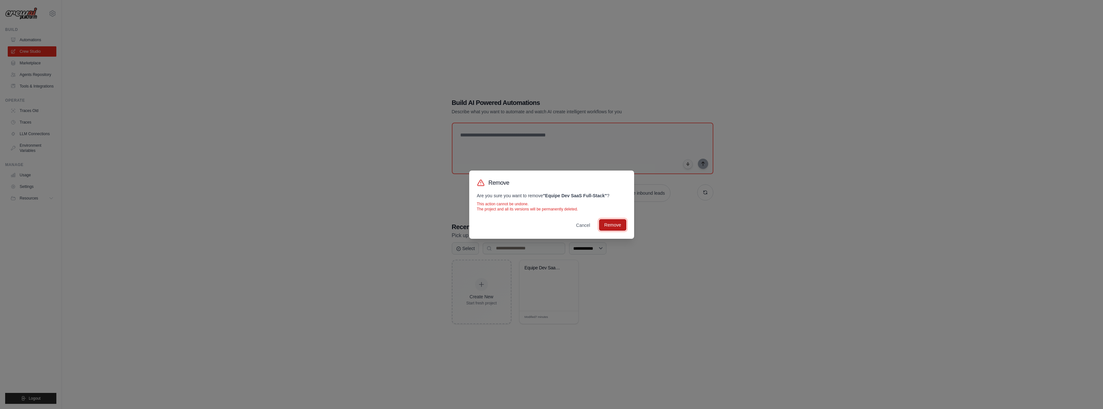
click at [610, 222] on button "Remove" at bounding box center [612, 225] width 27 height 12
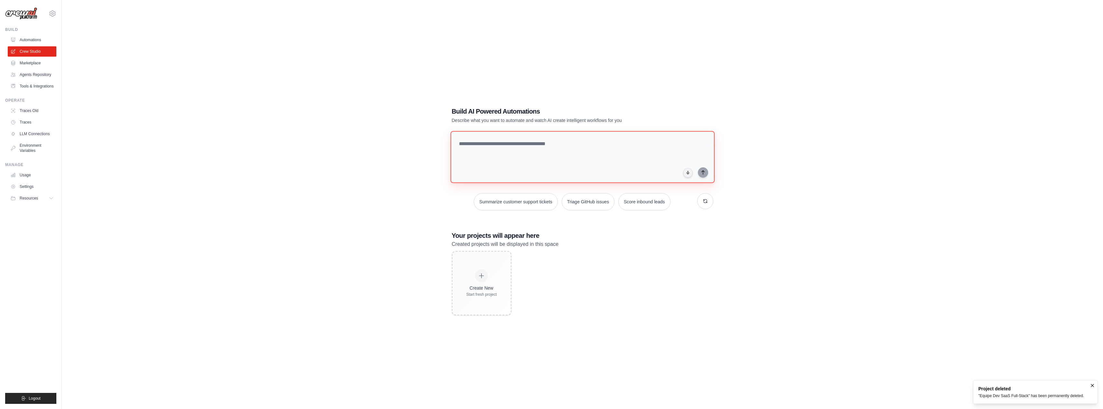
click at [531, 142] on textarea at bounding box center [582, 157] width 264 height 52
click at [22, 38] on link "Automations" at bounding box center [32, 40] width 49 height 10
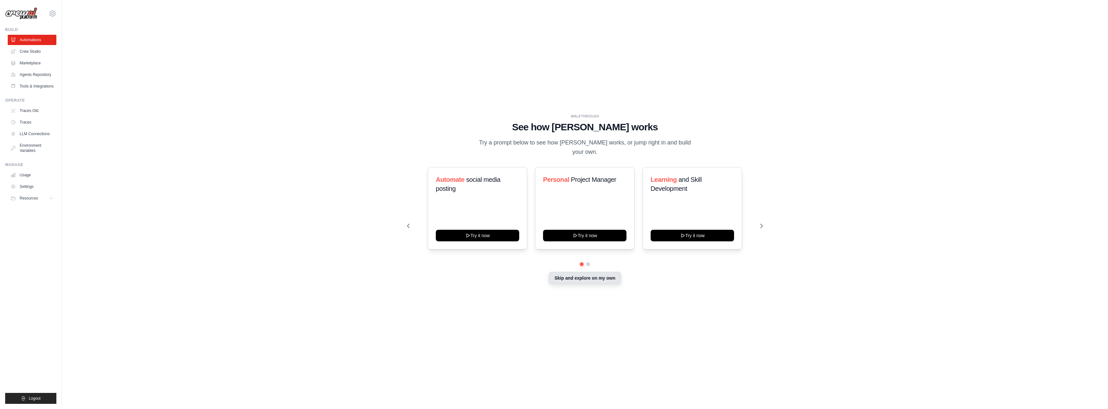
click at [563, 277] on button "Skip and explore on my own" at bounding box center [585, 278] width 72 height 12
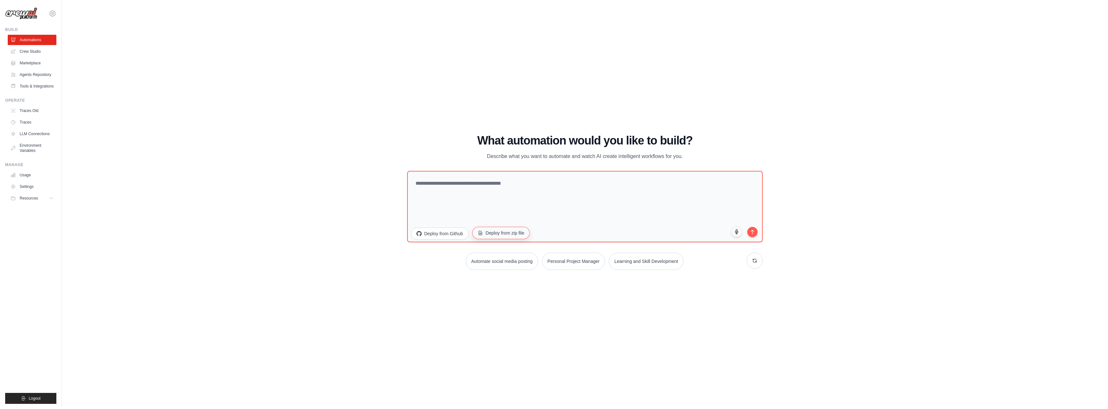
click at [490, 233] on button "Deploy from zip file" at bounding box center [501, 233] width 58 height 12
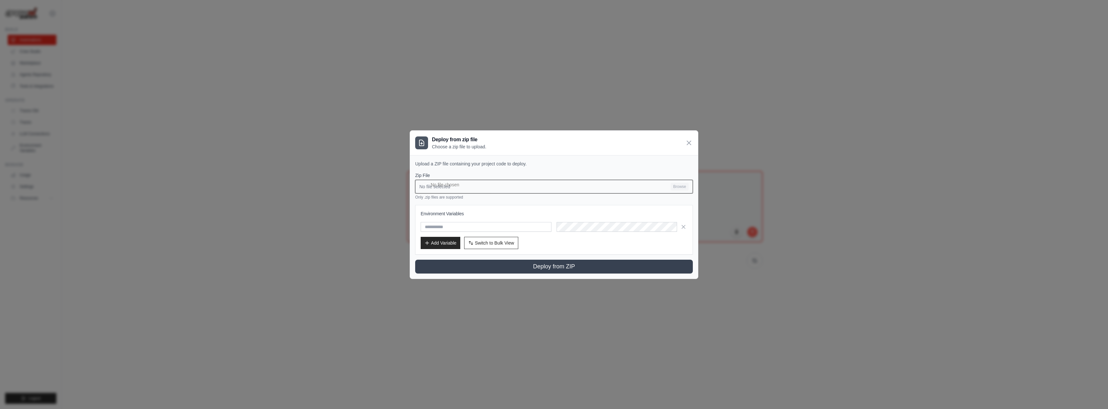
click at [676, 186] on input "No file selected Browse" at bounding box center [554, 187] width 278 height 14
type input "**********"
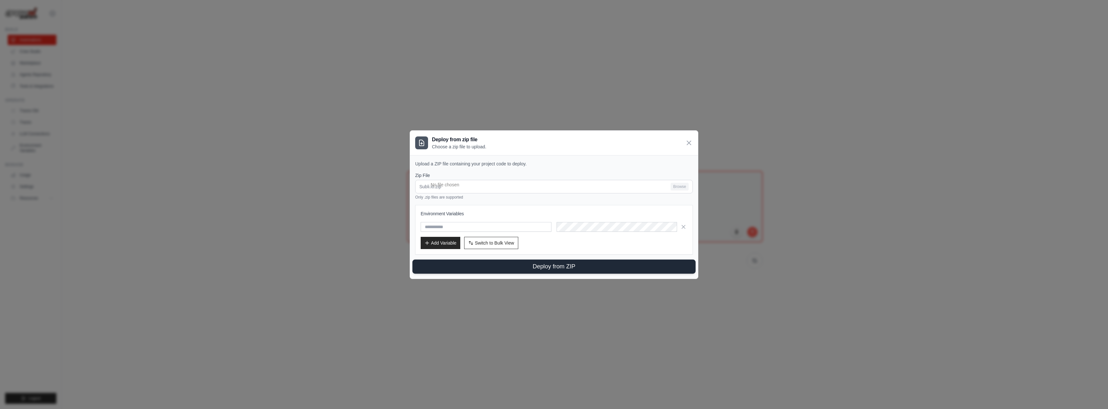
click at [553, 267] on button "Deploy from ZIP" at bounding box center [553, 267] width 283 height 14
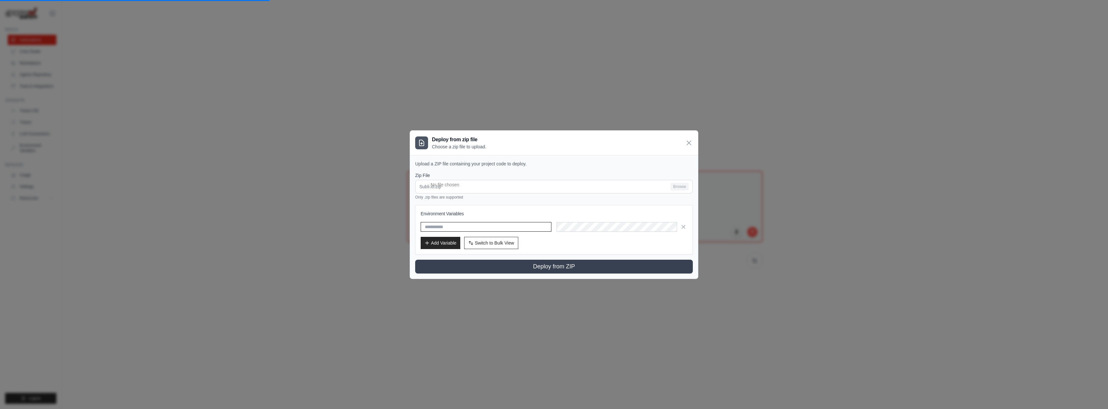
click at [503, 227] on input "text" at bounding box center [486, 227] width 131 height 10
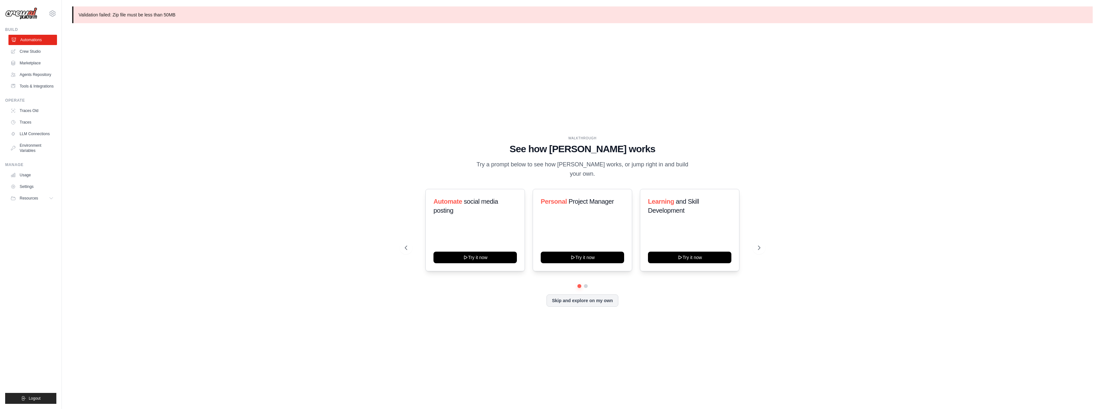
click at [32, 39] on link "Automations" at bounding box center [32, 40] width 49 height 10
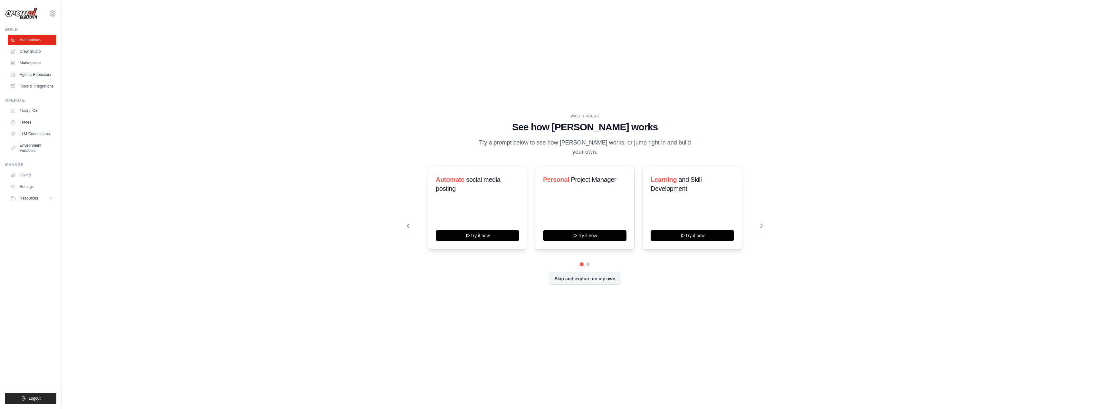
click at [279, 179] on div "WALKTHROUGH See how CrewAI works Try a prompt below to see how CrewAI works, or…" at bounding box center [585, 204] width 1026 height 397
click at [24, 53] on link "Crew Studio" at bounding box center [32, 51] width 49 height 10
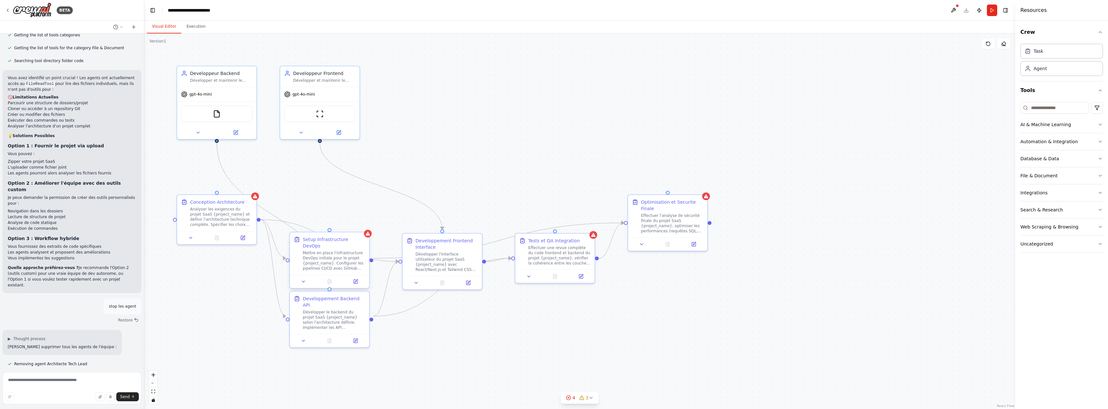
scroll to position [1180, 0]
click at [1004, 43] on icon at bounding box center [1003, 43] width 5 height 5
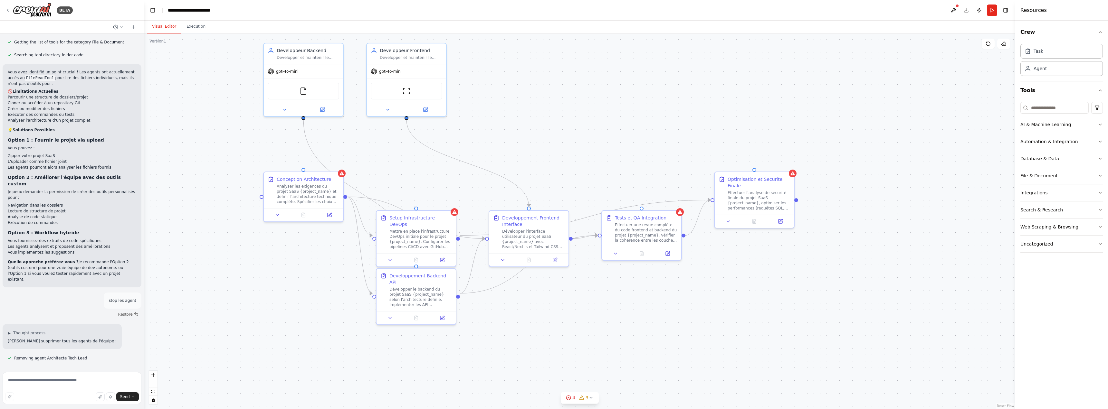
drag, startPoint x: 730, startPoint y: 248, endPoint x: 891, endPoint y: 219, distance: 163.1
click at [894, 225] on div ".deletable-edge-delete-btn { width: 20px; height: 20px; border: 0px solid #ffff…" at bounding box center [579, 221] width 871 height 376
click at [6, 7] on div "BETA" at bounding box center [39, 10] width 68 height 15
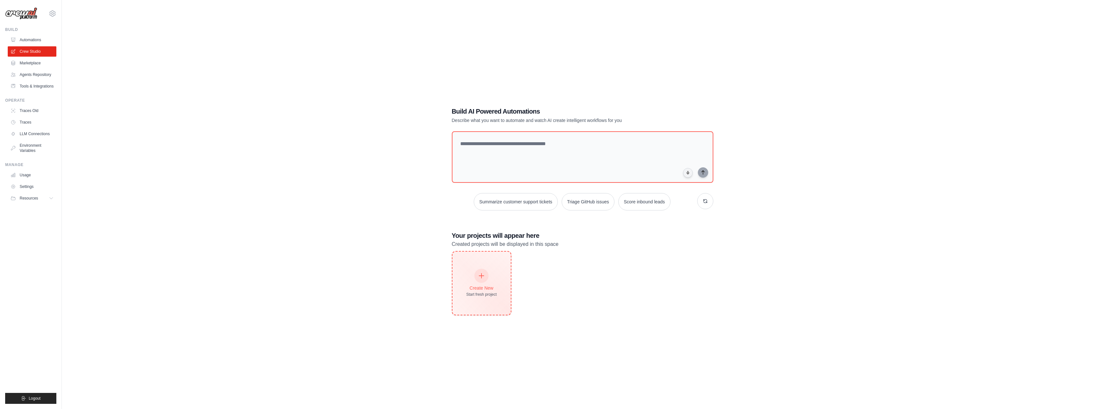
click at [476, 282] on div "Create New Start fresh project" at bounding box center [481, 284] width 31 height 28
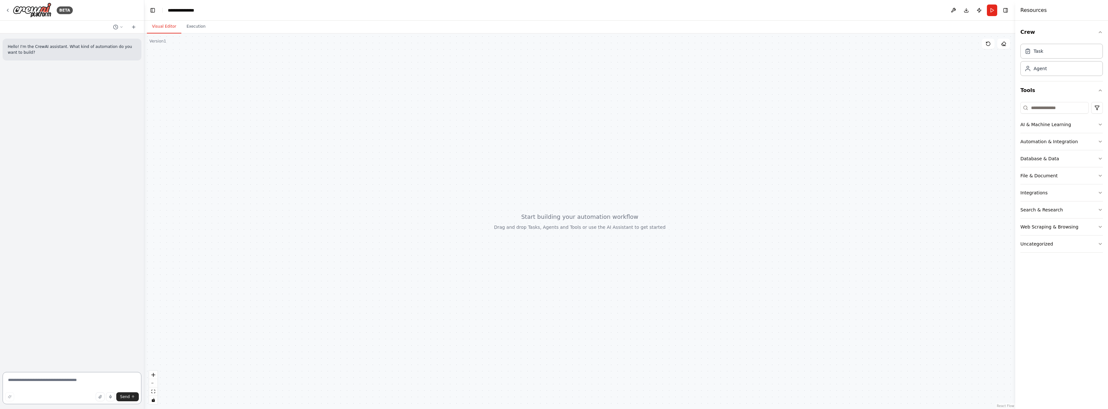
click at [64, 378] on textarea at bounding box center [72, 388] width 139 height 32
paste textarea "**********"
type textarea "**********"
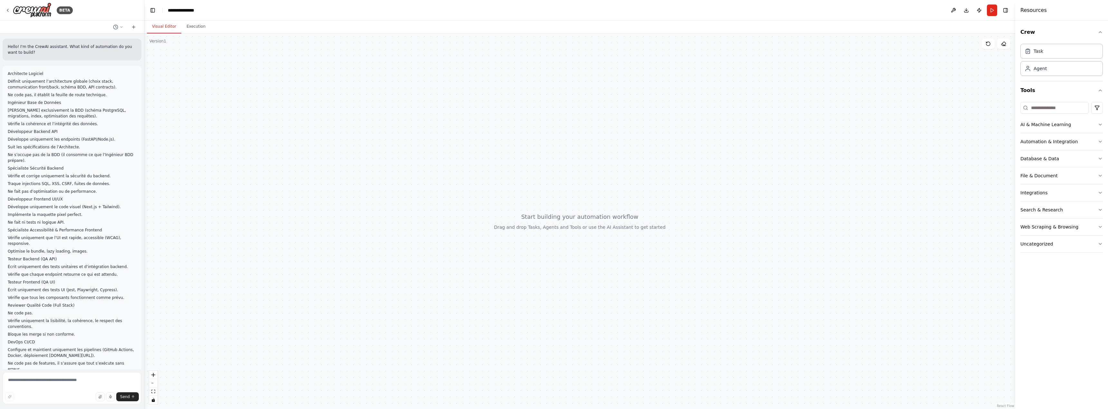
scroll to position [115, 0]
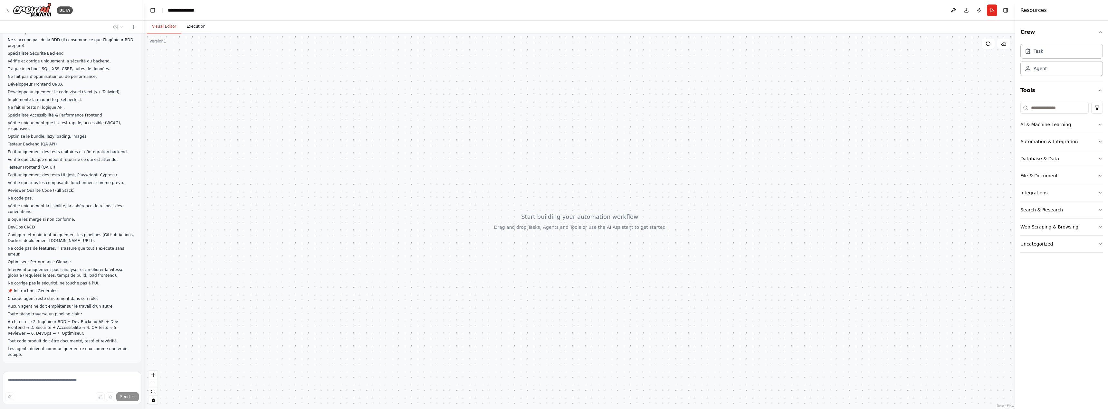
click at [194, 25] on button "Execution" at bounding box center [195, 27] width 29 height 14
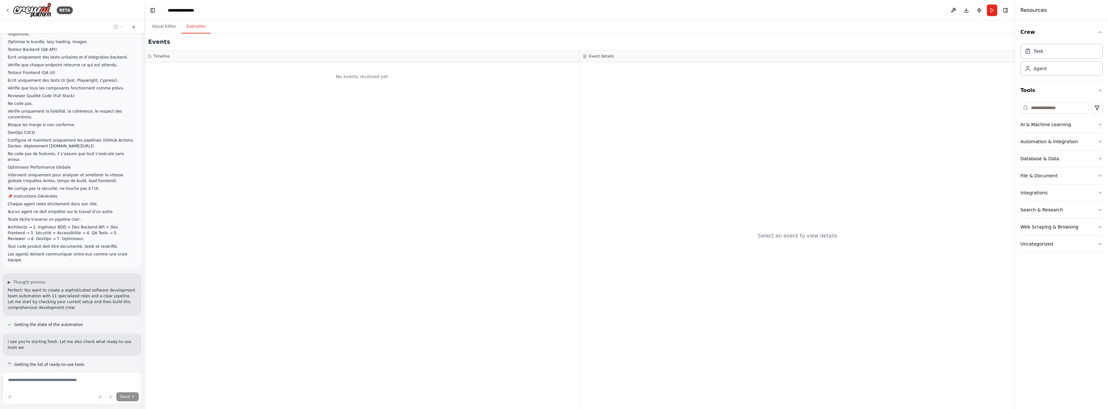
scroll to position [215, 0]
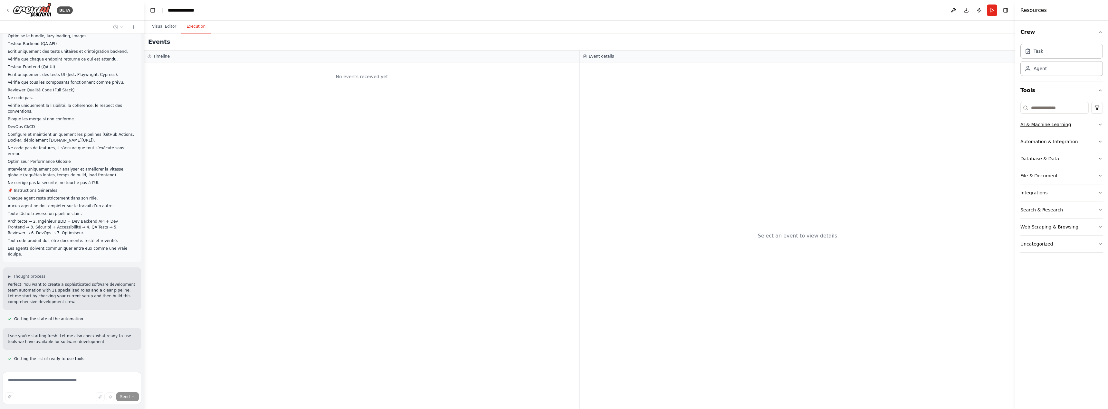
click at [1101, 125] on icon "button" at bounding box center [1100, 124] width 5 height 5
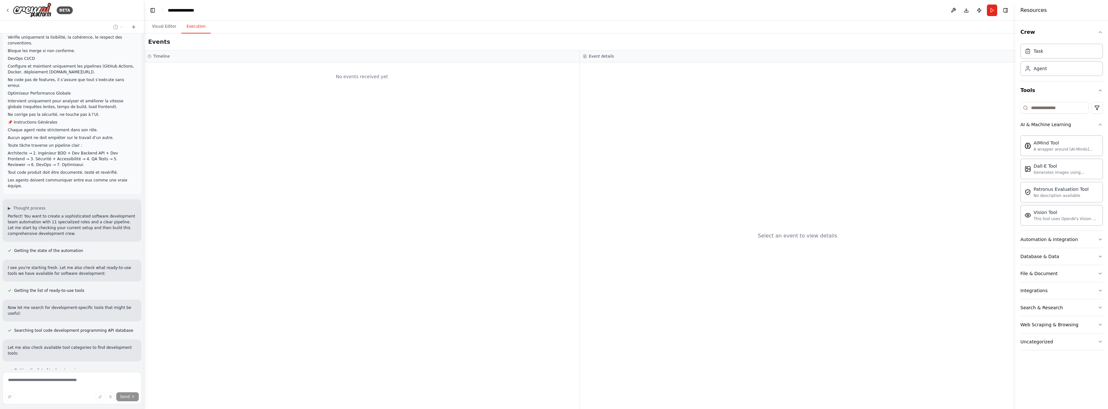
scroll to position [318, 0]
